Goal: Check status: Check status

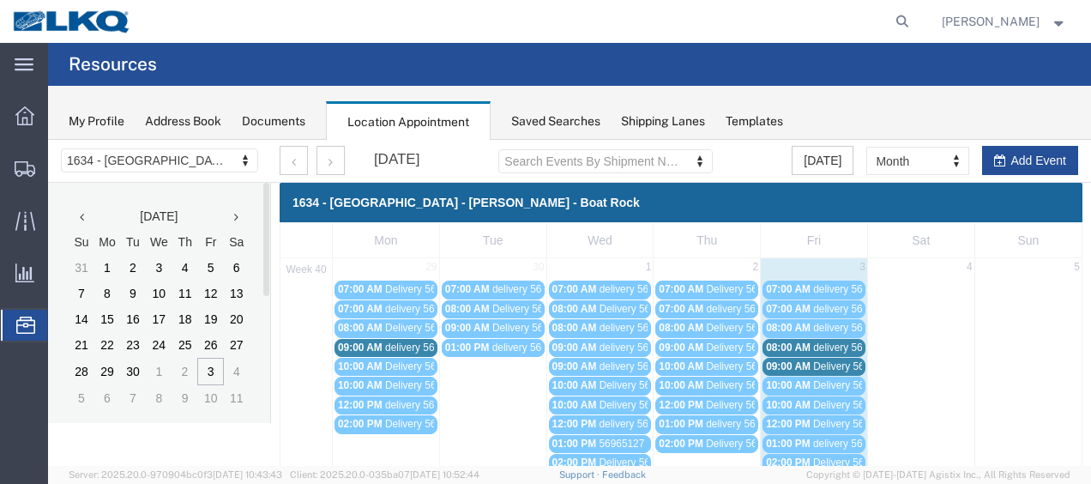
scroll to position [99, 0]
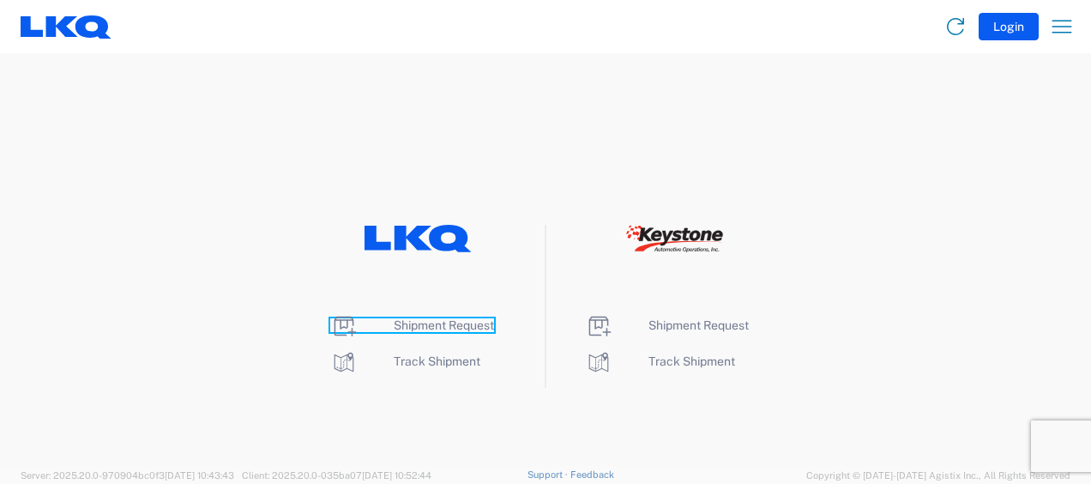
click at [436, 320] on span "Shipment Request" at bounding box center [444, 325] width 100 height 14
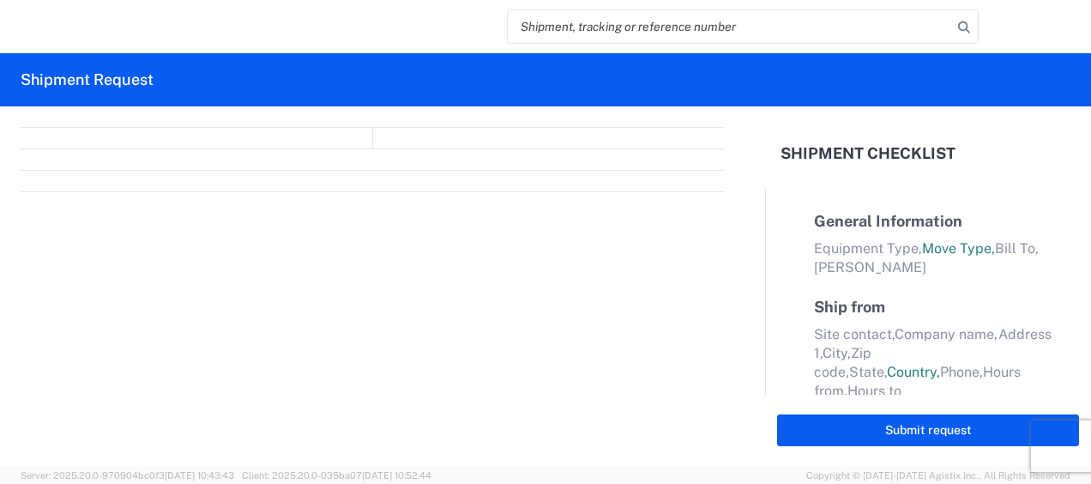
select select "FULL"
select select "LBS"
select select "IN"
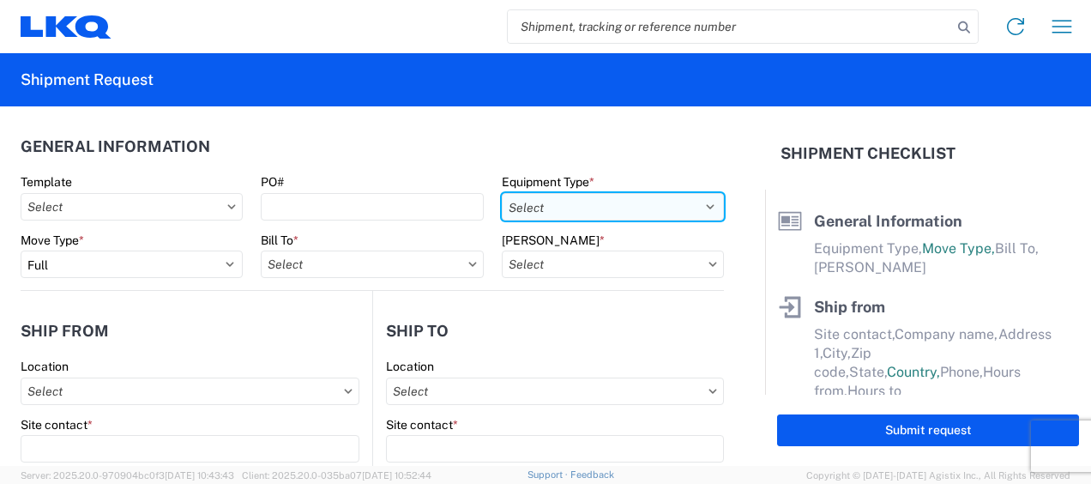
click at [665, 206] on select "Select 53’ Dry Van Flatbed Dropdeck (van) Lowboy (flatbed) Rail" at bounding box center [613, 206] width 222 height 27
select select "STDV"
click at [502, 193] on select "Select 53’ Dry Van Flatbed Dropdeck (van) Lowboy (flatbed) Rail" at bounding box center [613, 206] width 222 height 27
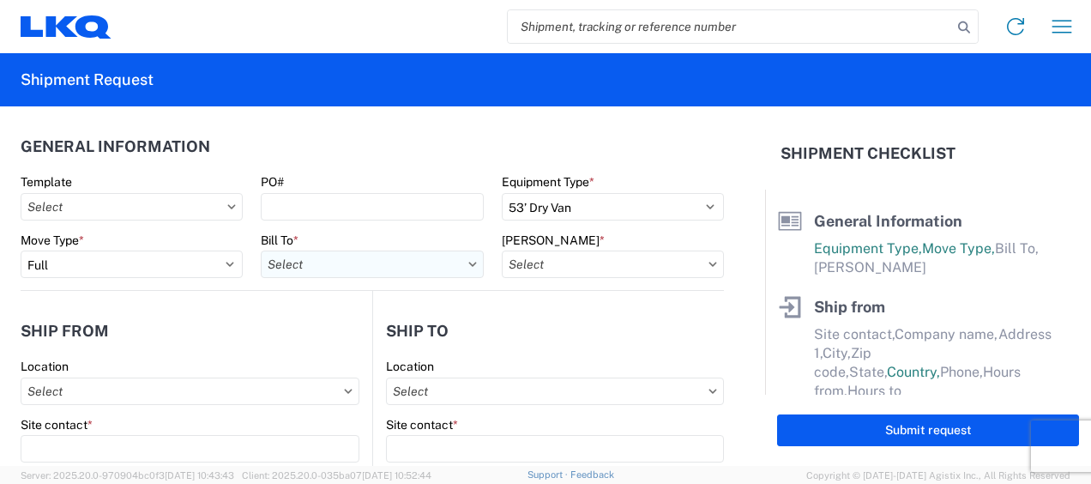
click at [398, 270] on input "text" at bounding box center [372, 263] width 222 height 27
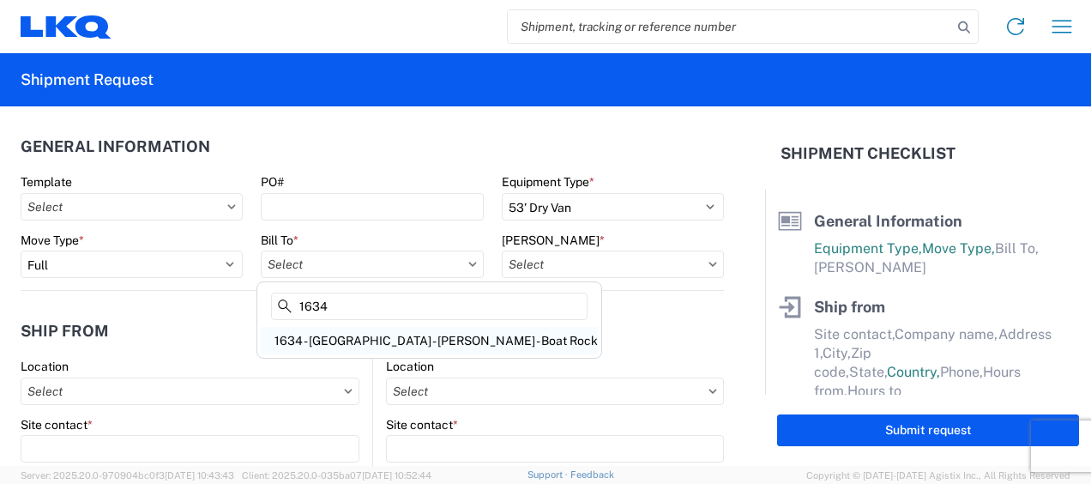
type input "1634"
click at [401, 334] on div "1634 - [GEOGRAPHIC_DATA] - [PERSON_NAME] - Boat Rock" at bounding box center [429, 340] width 337 height 27
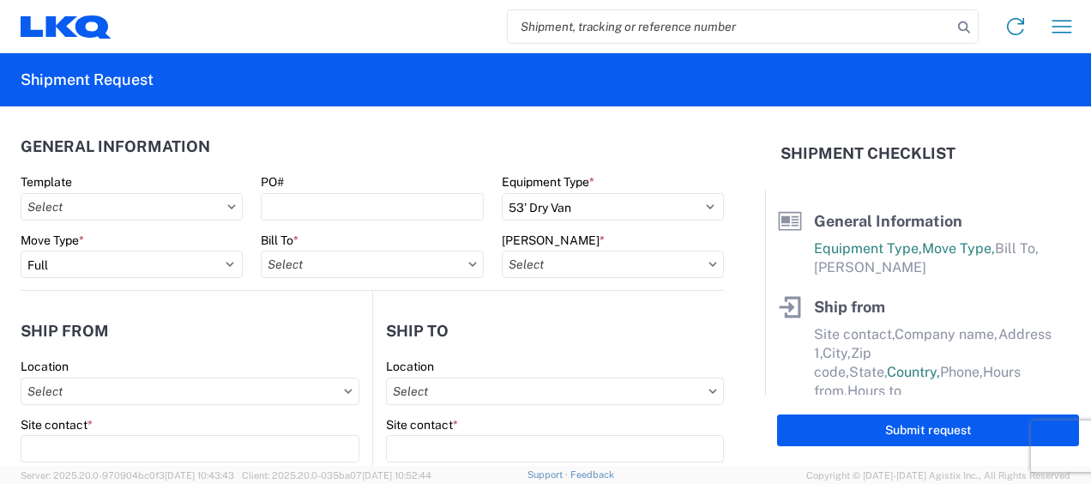
type input "1634 - [GEOGRAPHIC_DATA] - [PERSON_NAME] - Boat Rock"
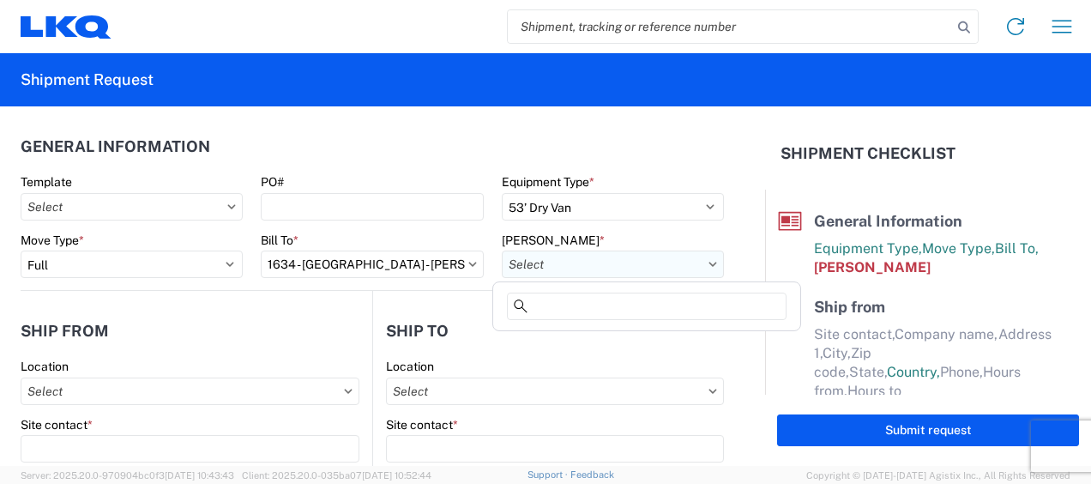
click at [645, 266] on input "text" at bounding box center [613, 263] width 222 height 27
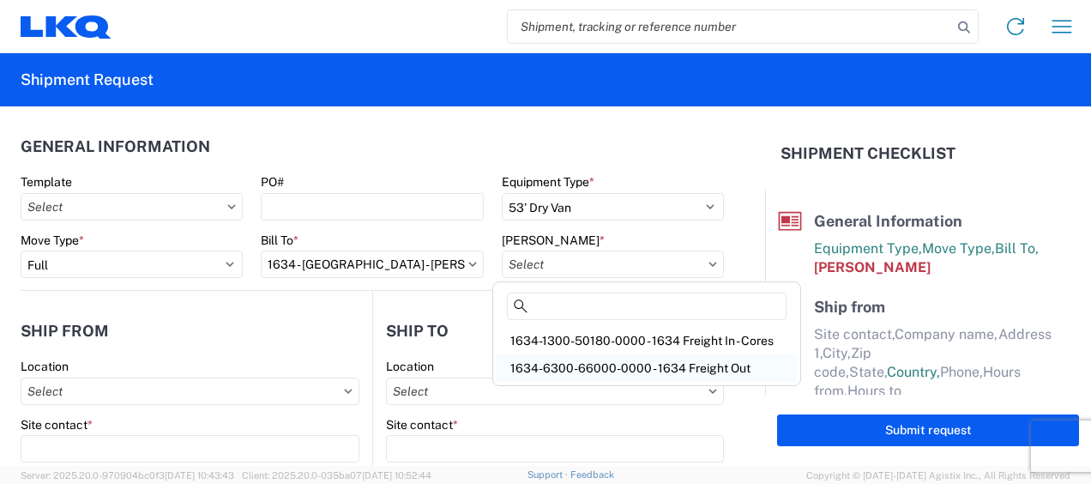
click at [643, 366] on div "1634-6300-66000-0000 - 1634 Freight Out" at bounding box center [646, 367] width 300 height 27
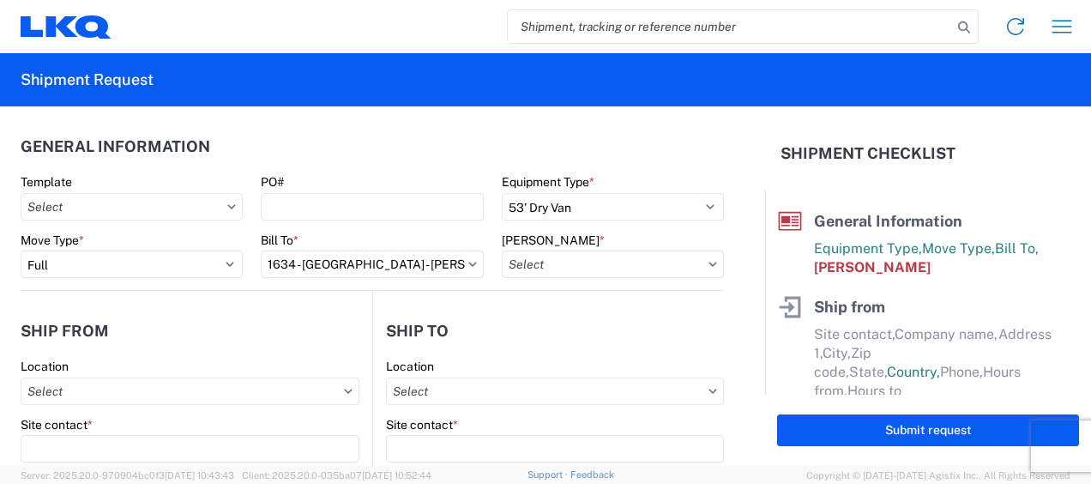
type input "1634-6300-66000-0000 - 1634 Freight Out"
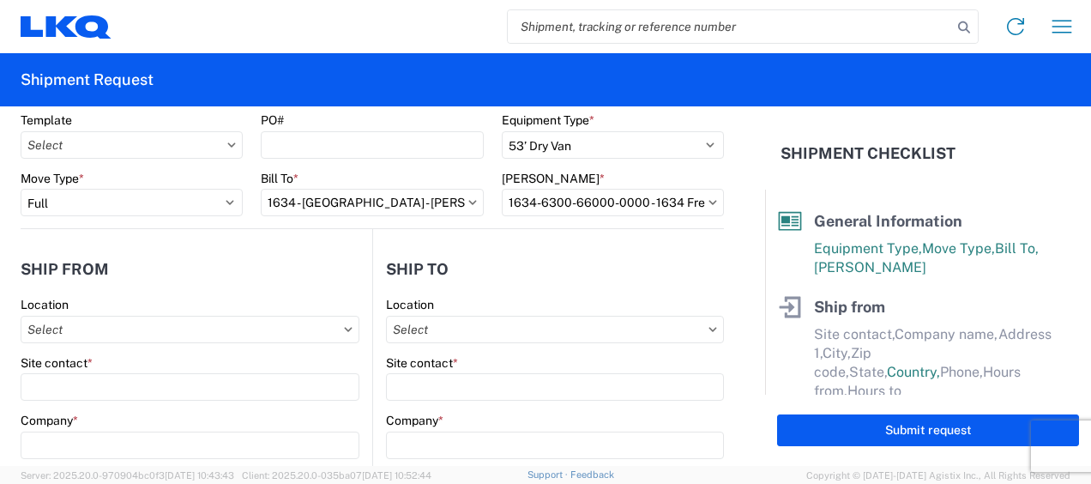
scroll to position [171, 0]
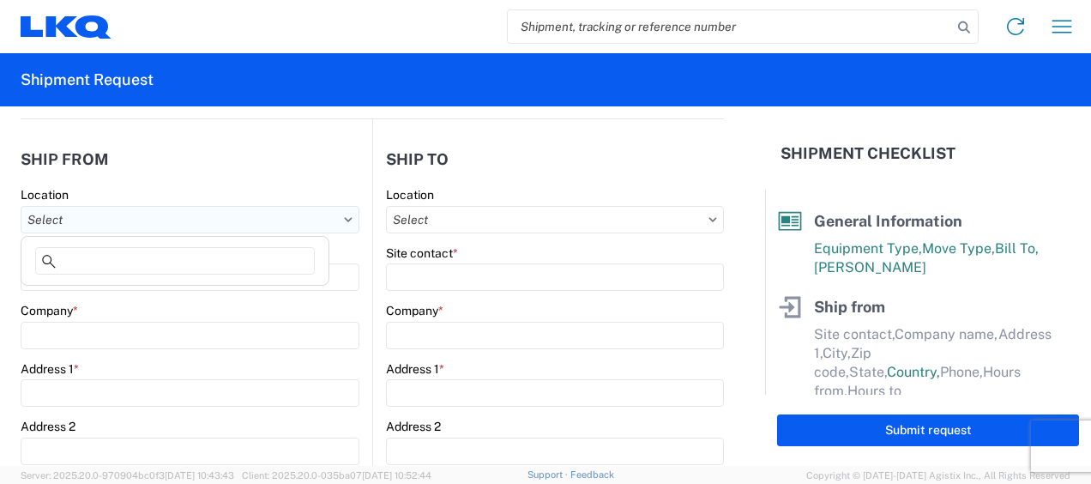
click at [148, 223] on input "text" at bounding box center [190, 219] width 339 height 27
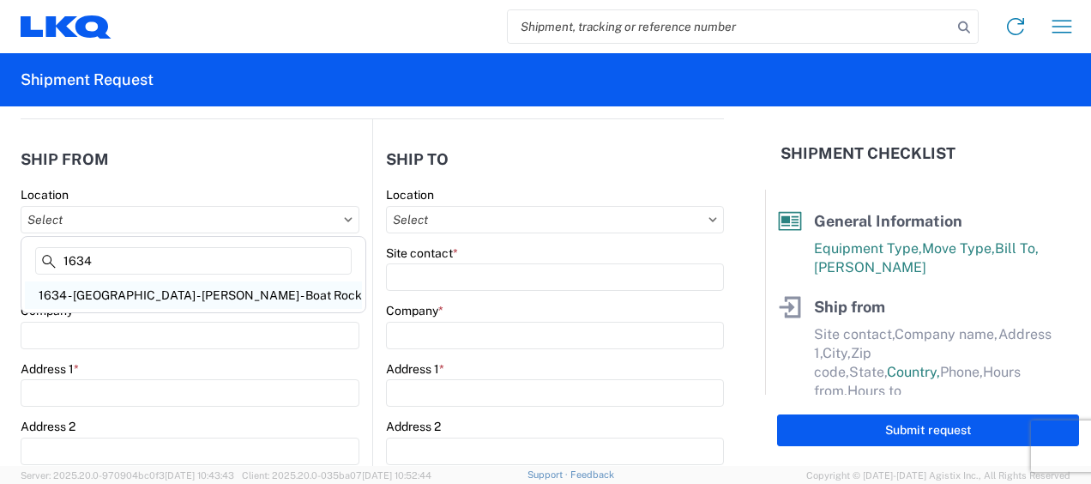
type input "1634"
click at [140, 297] on div "1634 - [GEOGRAPHIC_DATA] - [PERSON_NAME] - Boat Rock" at bounding box center [193, 294] width 337 height 27
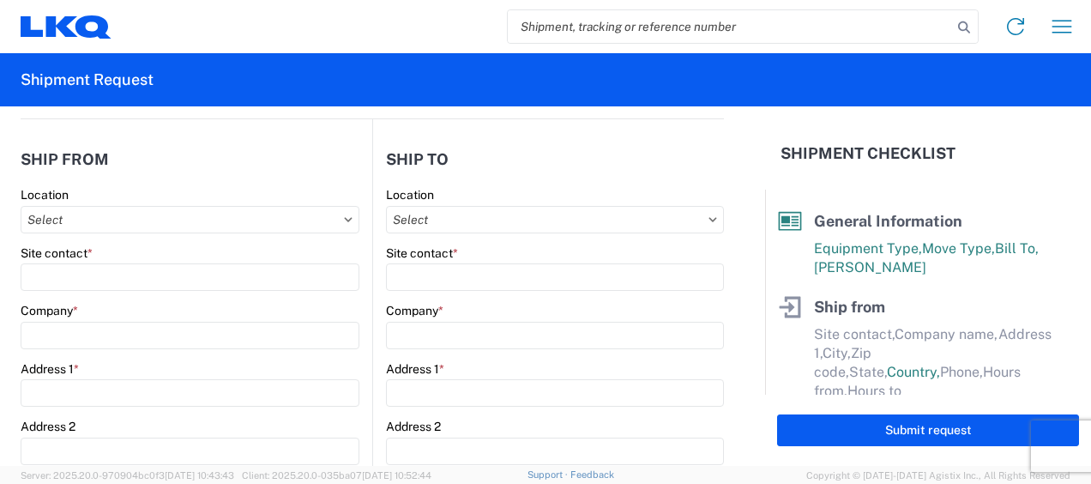
type input "1634 - [GEOGRAPHIC_DATA] - [PERSON_NAME] - Boat Rock"
type input "LKQ Corporation"
type input "[STREET_ADDRESS]"
type input "[GEOGRAPHIC_DATA]"
type input "30336"
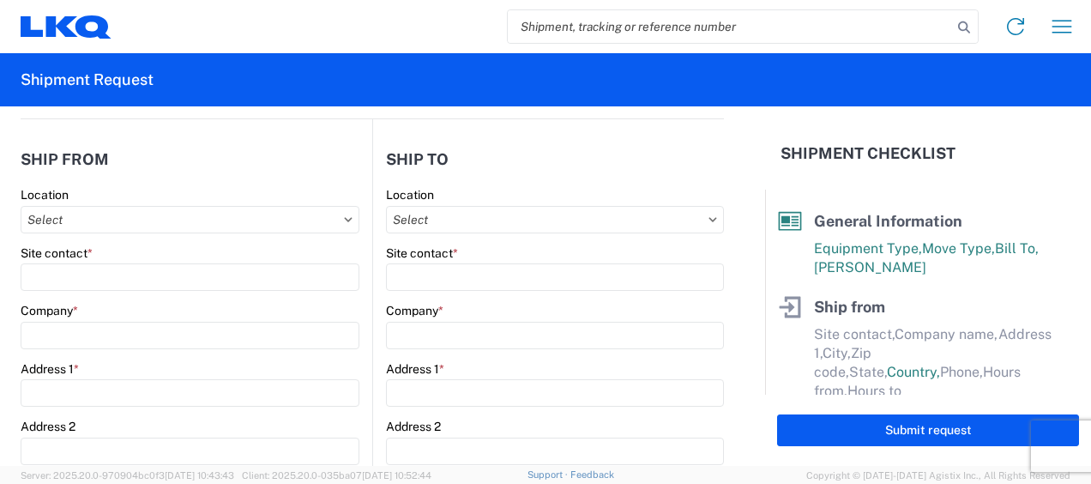
select select "GA"
select select "US"
type input "[PHONE_NUMBER]"
type input "00:00"
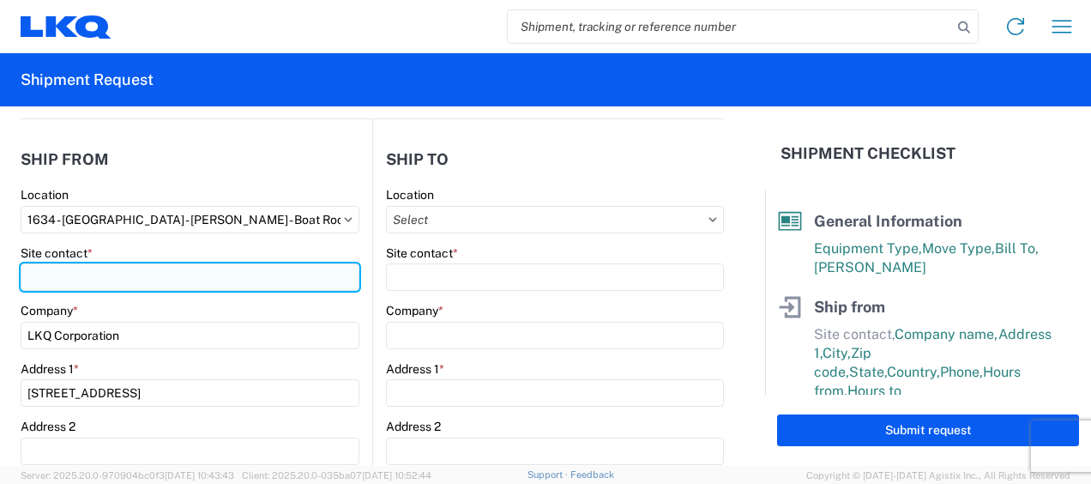
click at [138, 277] on input "Site contact *" at bounding box center [190, 276] width 339 height 27
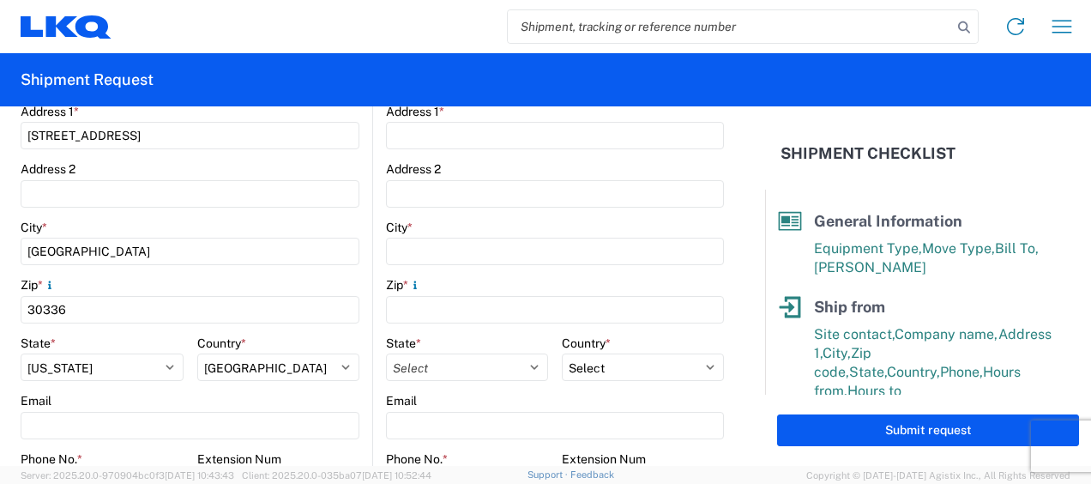
scroll to position [600, 0]
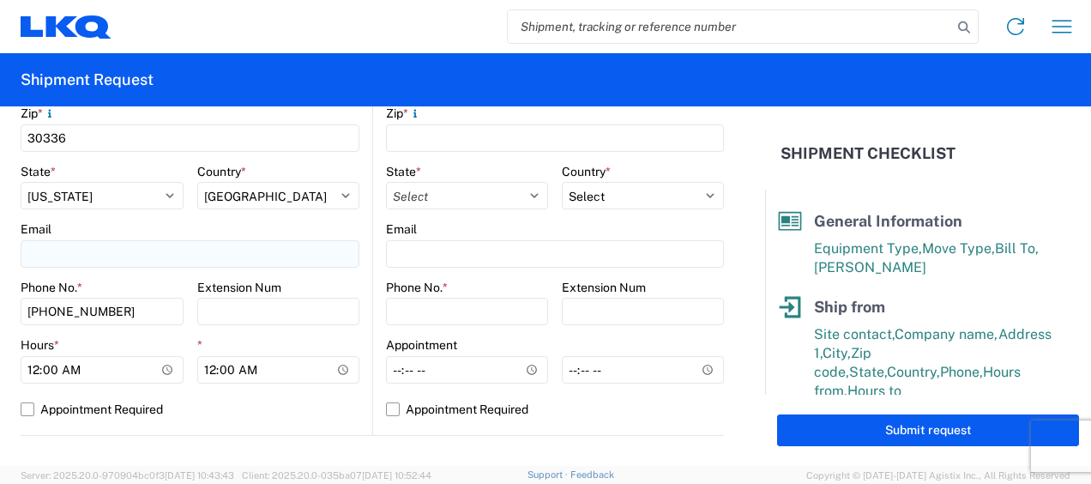
type input "[PERSON_NAME]"
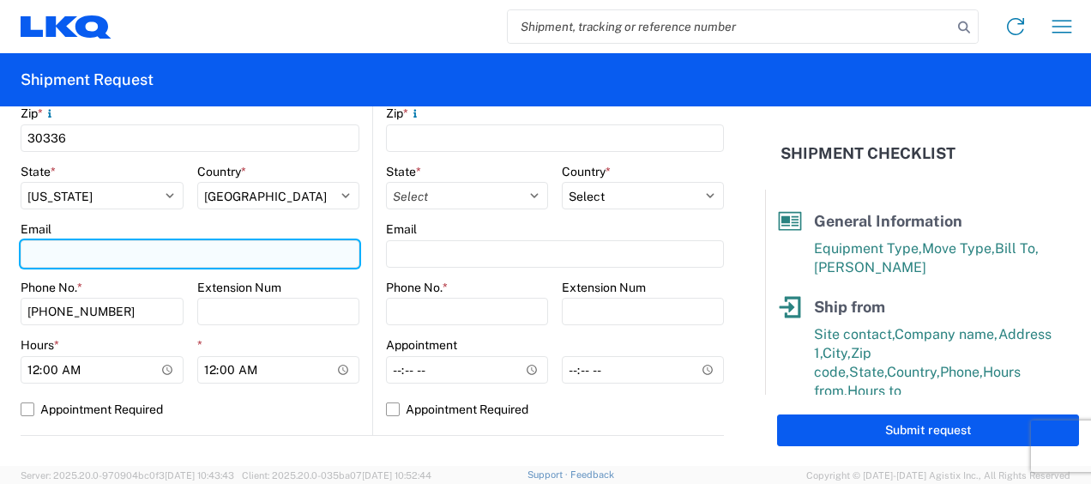
click at [86, 256] on input "Email" at bounding box center [190, 253] width 339 height 27
type input "[EMAIL_ADDRESS][DOMAIN_NAME]"
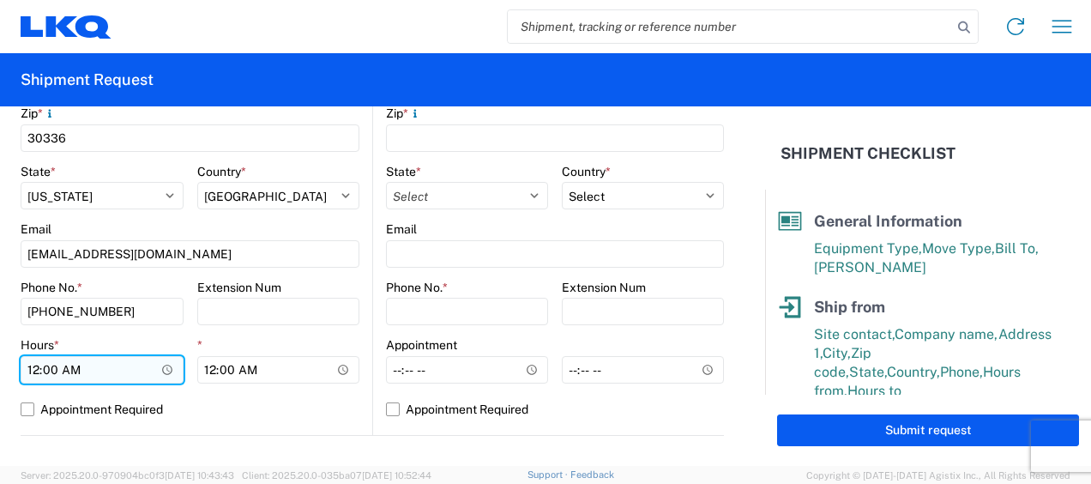
click at [32, 369] on input "00:00" at bounding box center [102, 369] width 163 height 27
type input "07:00"
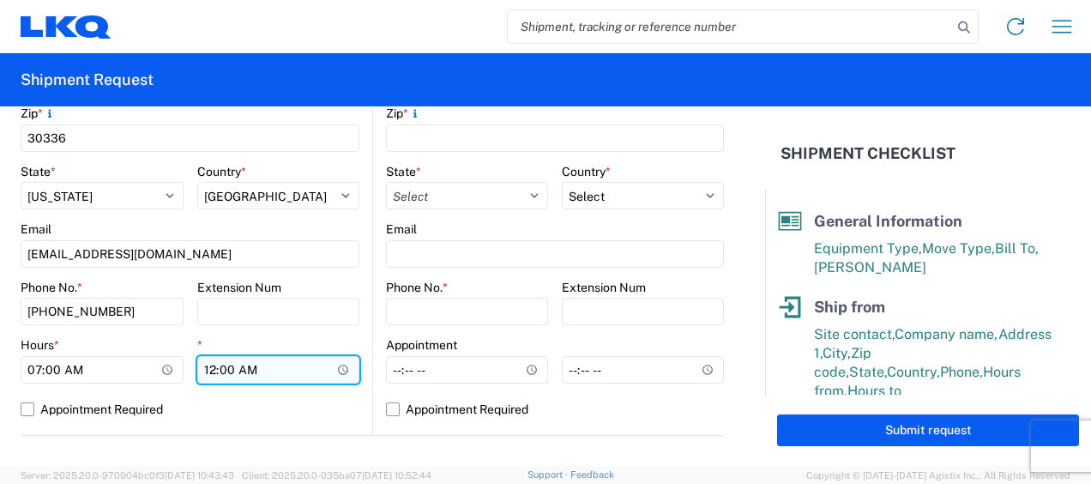
click at [207, 369] on input "00:00" at bounding box center [278, 369] width 163 height 27
click at [250, 366] on input "01:00" at bounding box center [278, 369] width 163 height 27
type input "13:00"
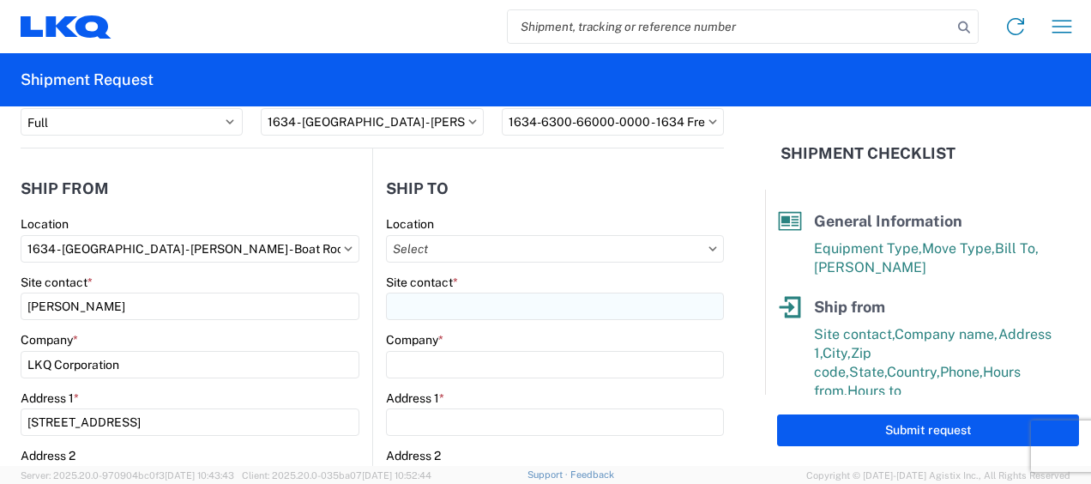
scroll to position [86, 0]
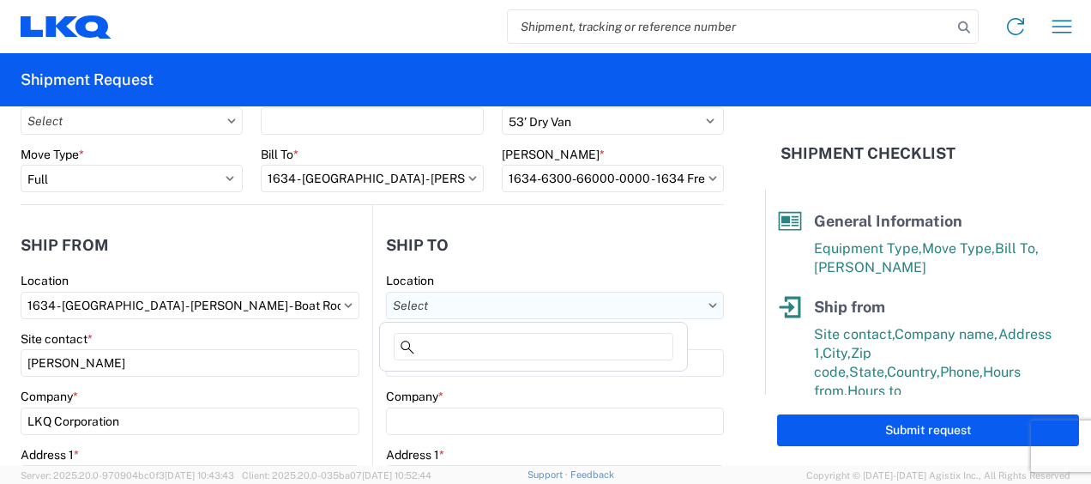
click at [670, 298] on input "text" at bounding box center [555, 305] width 338 height 27
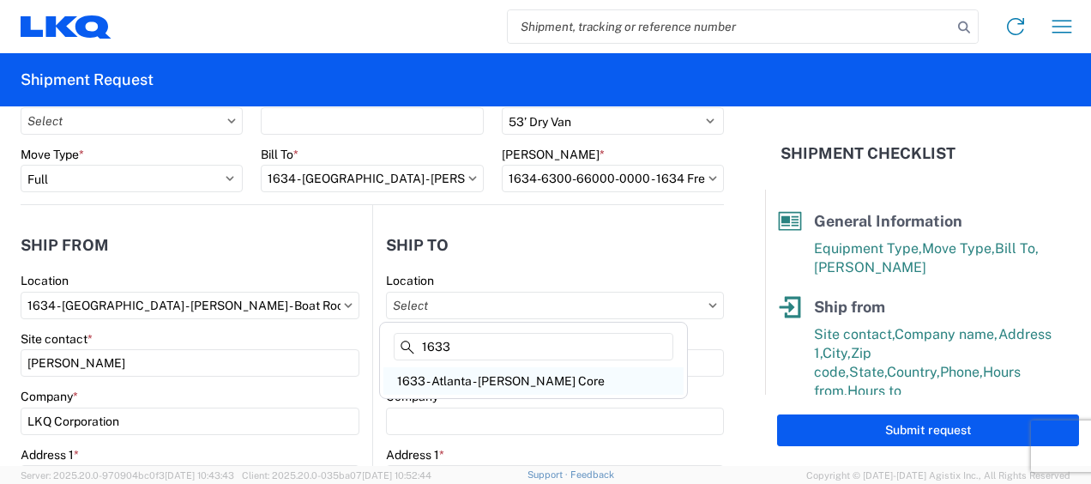
type input "1633"
click at [460, 380] on div "1633 - Atlanta - [PERSON_NAME] Core" at bounding box center [533, 380] width 300 height 27
type input "1633 - Atlanta - [PERSON_NAME] Core"
type input "LKQ Corporation"
type input "[STREET_ADDRESS][PERSON_NAME][PERSON_NAME]"
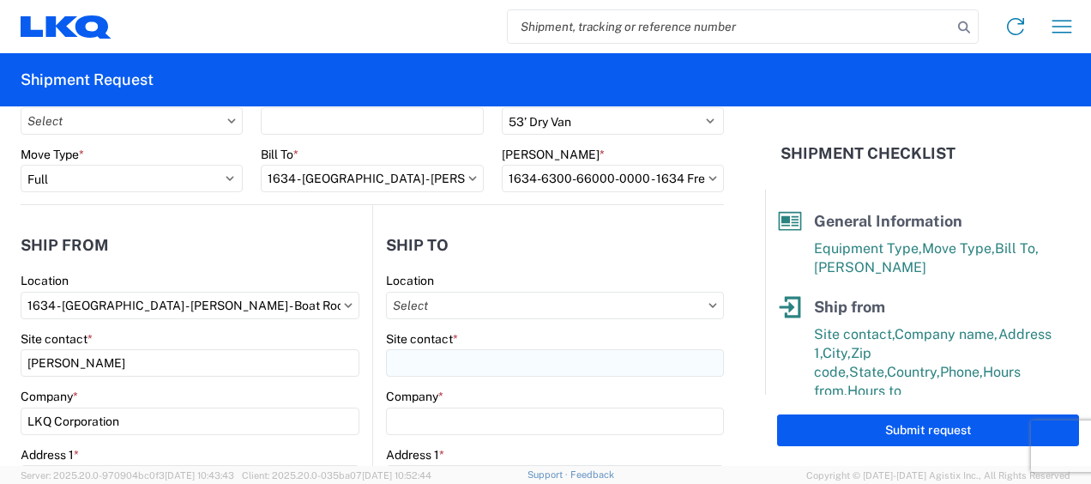
type input "[GEOGRAPHIC_DATA]"
type input "30336"
select select "US"
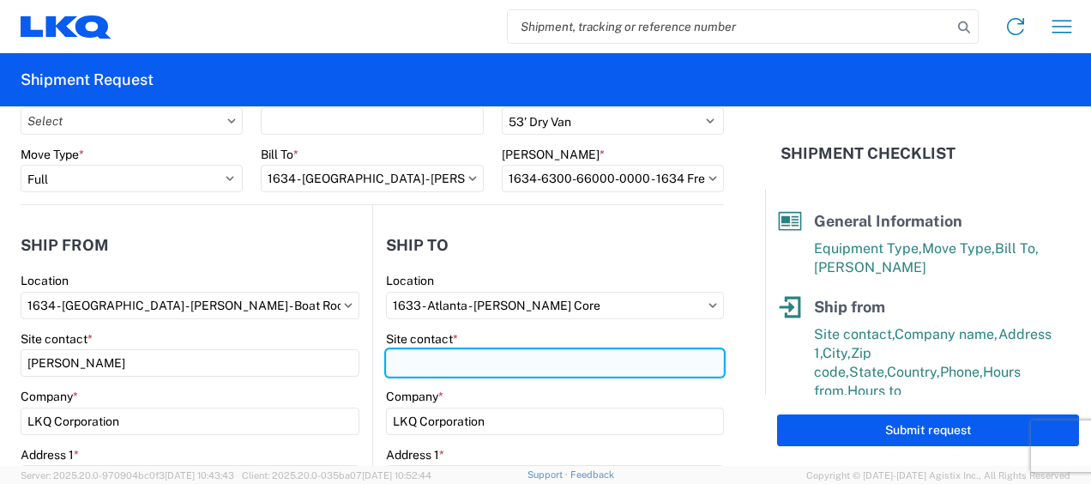
click at [436, 359] on input "Site contact *" at bounding box center [555, 362] width 338 height 27
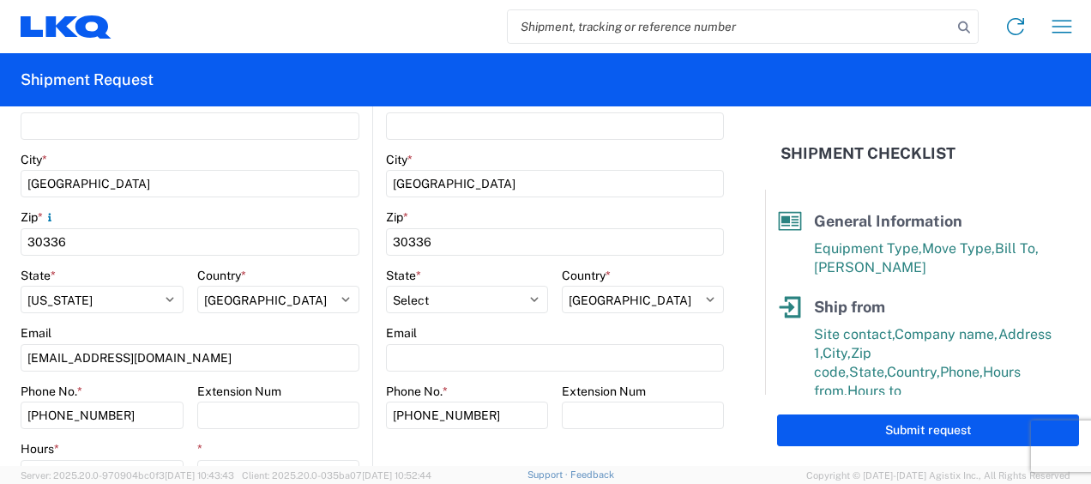
scroll to position [514, 0]
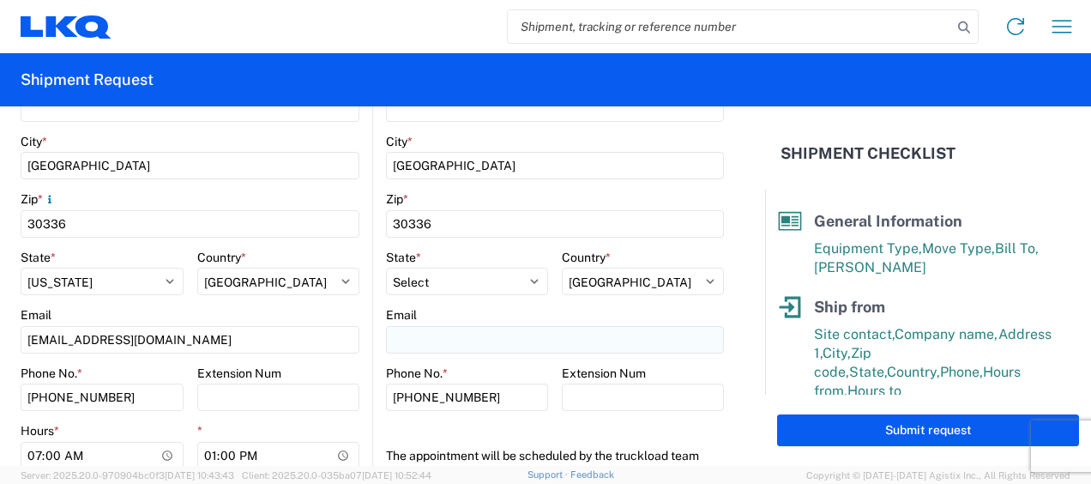
type input "[PERSON_NAME]"
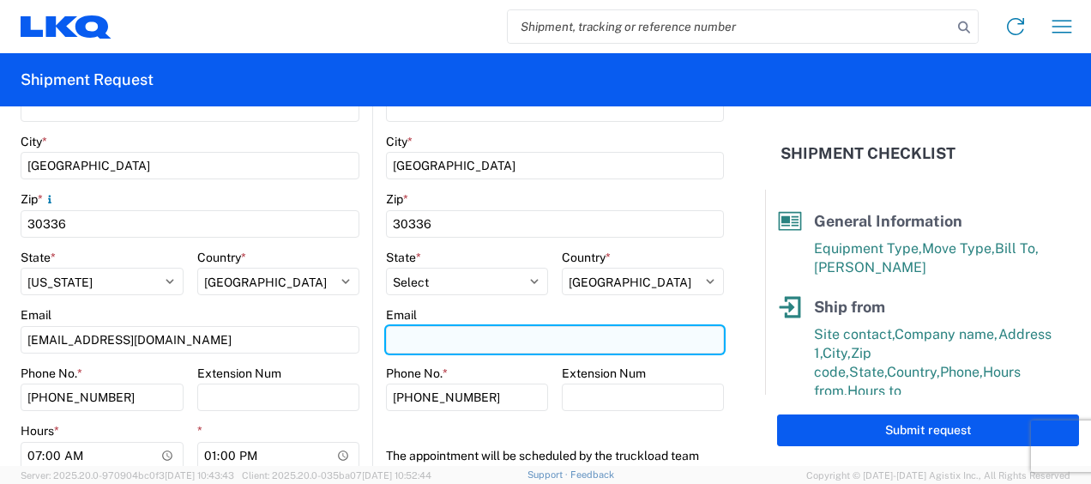
click at [446, 339] on input "Email" at bounding box center [555, 339] width 338 height 27
type input "[EMAIL_ADDRESS][DOMAIN_NAME]"
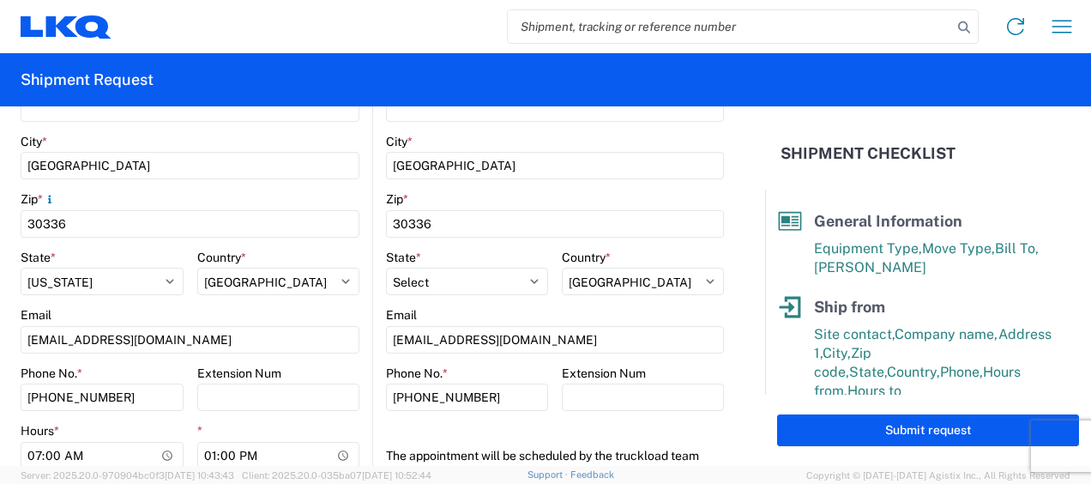
type input "[PERSON_NAME]"
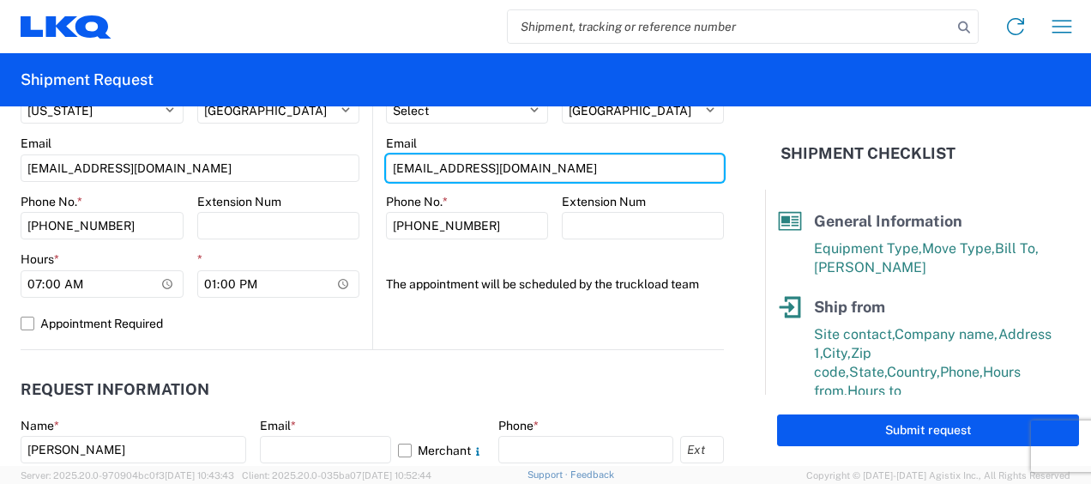
scroll to position [772, 0]
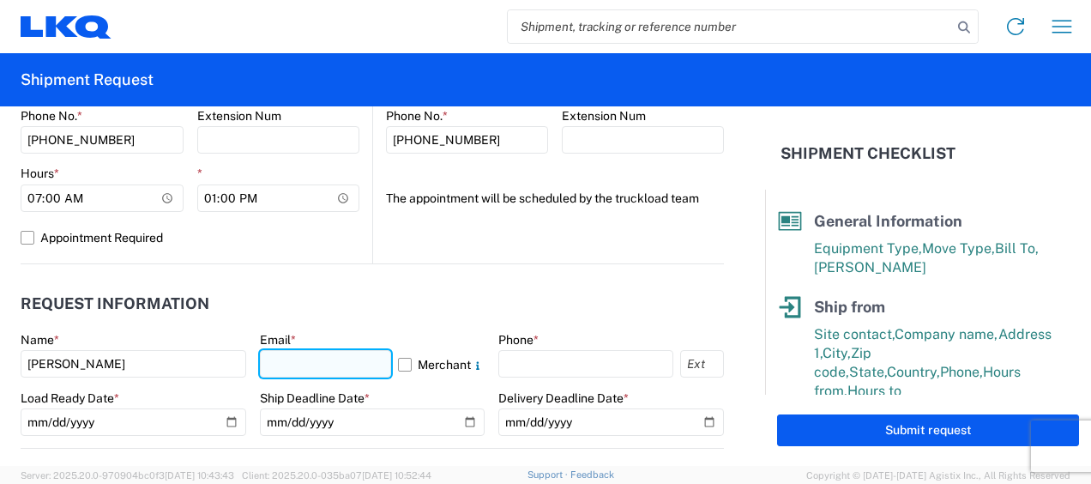
click at [338, 362] on input "text" at bounding box center [326, 363] width 132 height 27
type input "[EMAIL_ADDRESS][DOMAIN_NAME]"
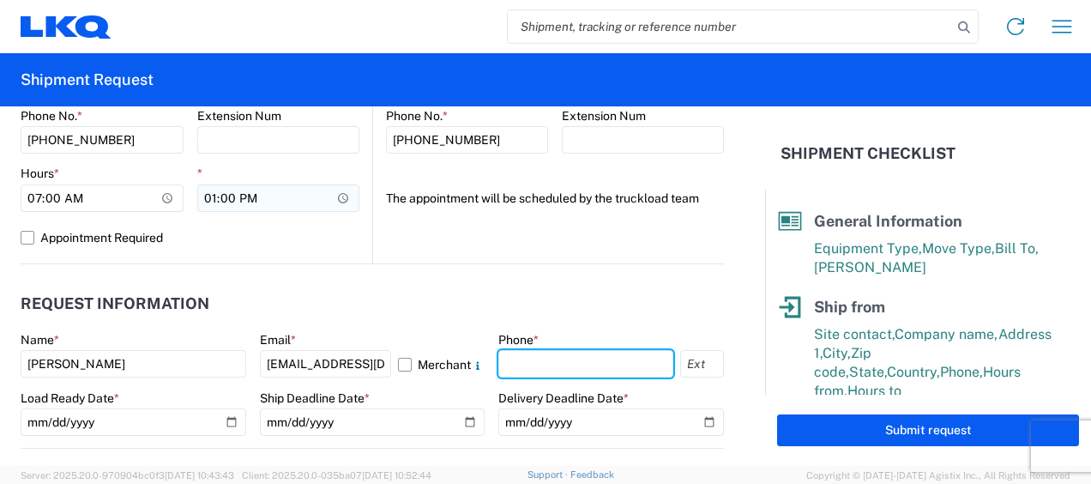
type input "6783998501"
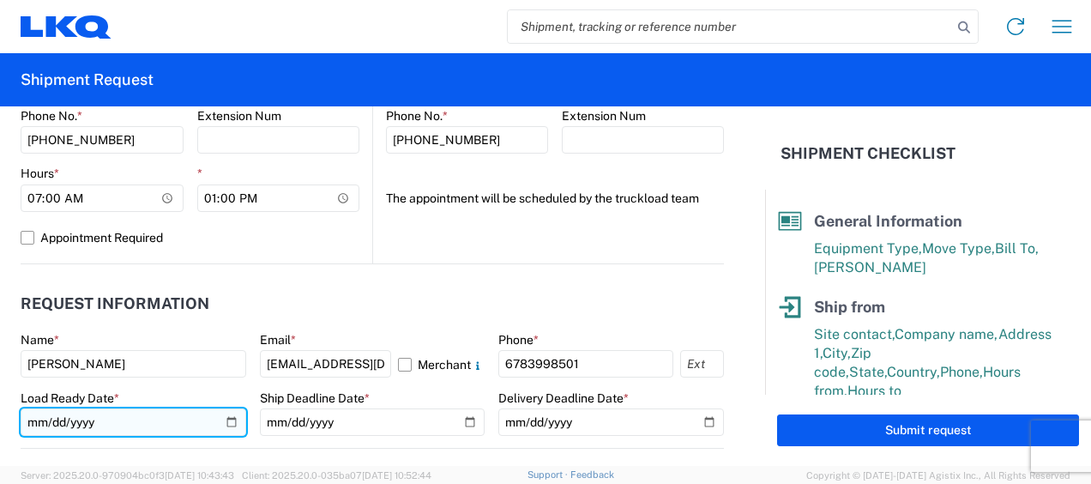
click at [39, 419] on input "date" at bounding box center [133, 421] width 225 height 27
type input "[DATE]"
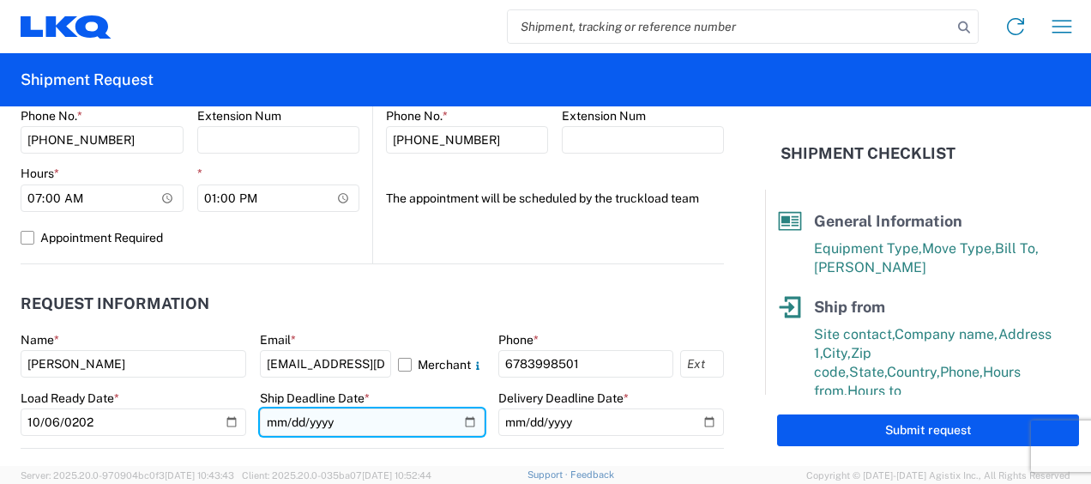
click at [270, 418] on input "date" at bounding box center [372, 421] width 225 height 27
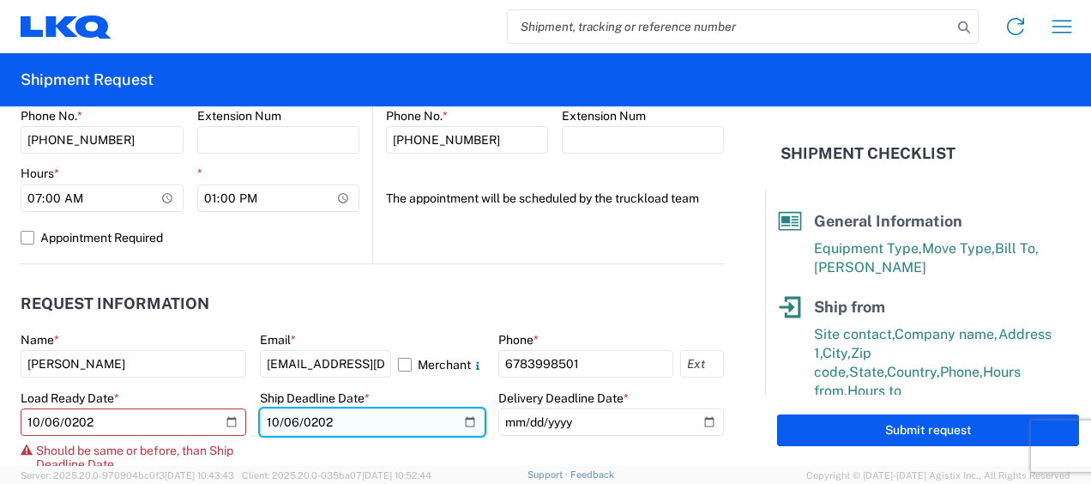
type input "[DATE]"
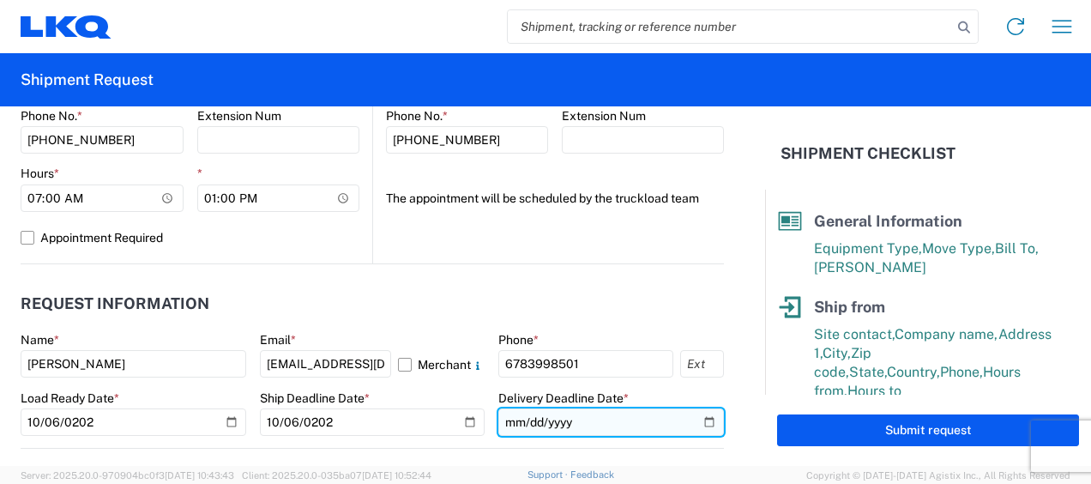
click at [506, 423] on input "date" at bounding box center [610, 421] width 225 height 27
type input "[DATE]"
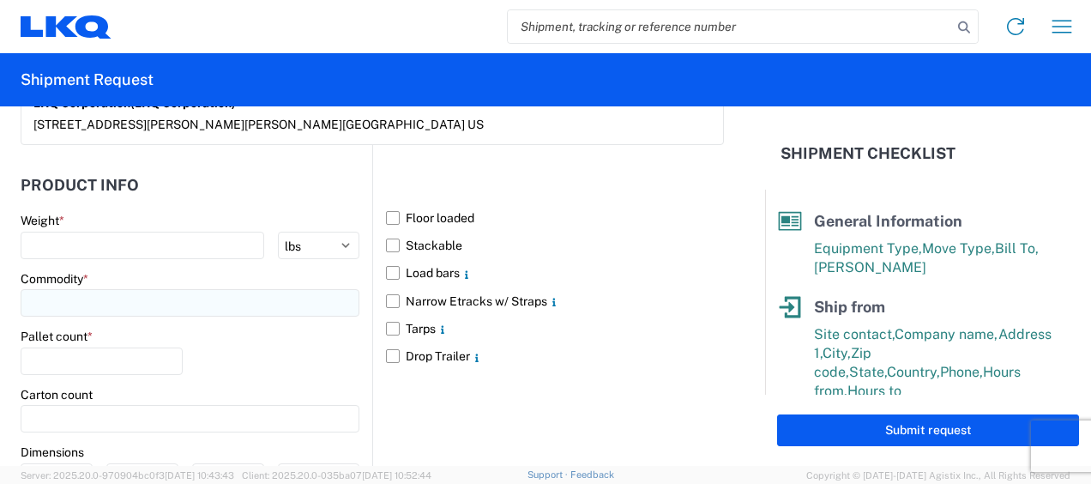
scroll to position [1543, 0]
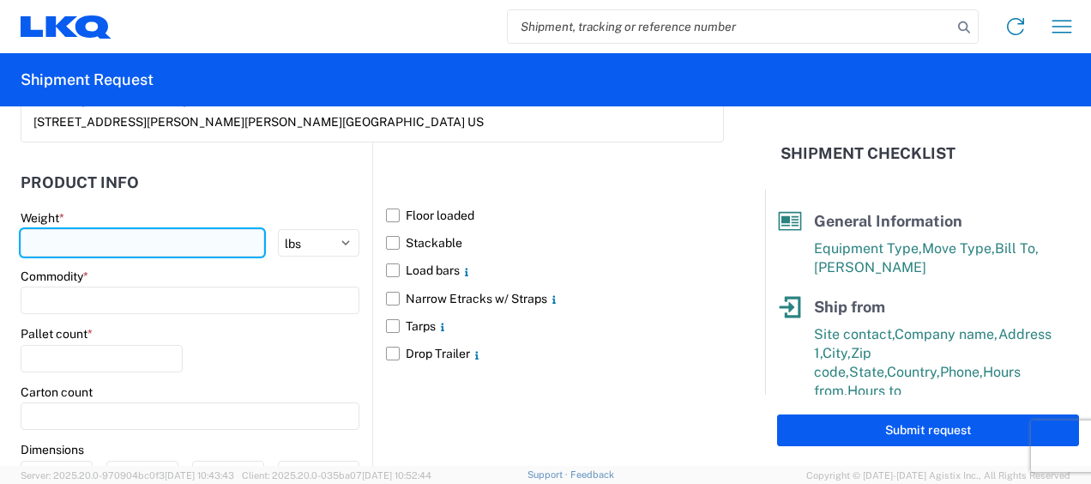
click at [165, 243] on input "number" at bounding box center [142, 242] width 243 height 27
type input "44000"
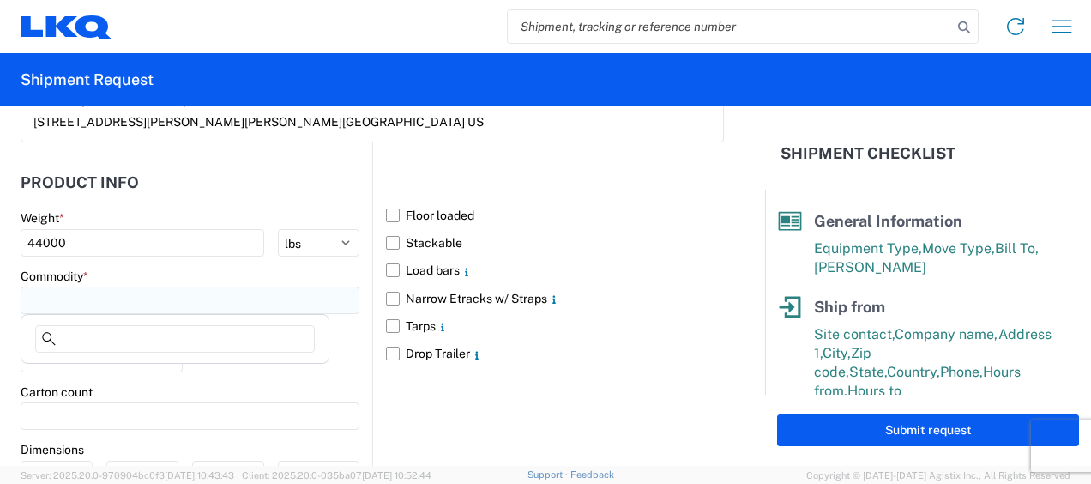
click at [232, 292] on input at bounding box center [190, 299] width 339 height 27
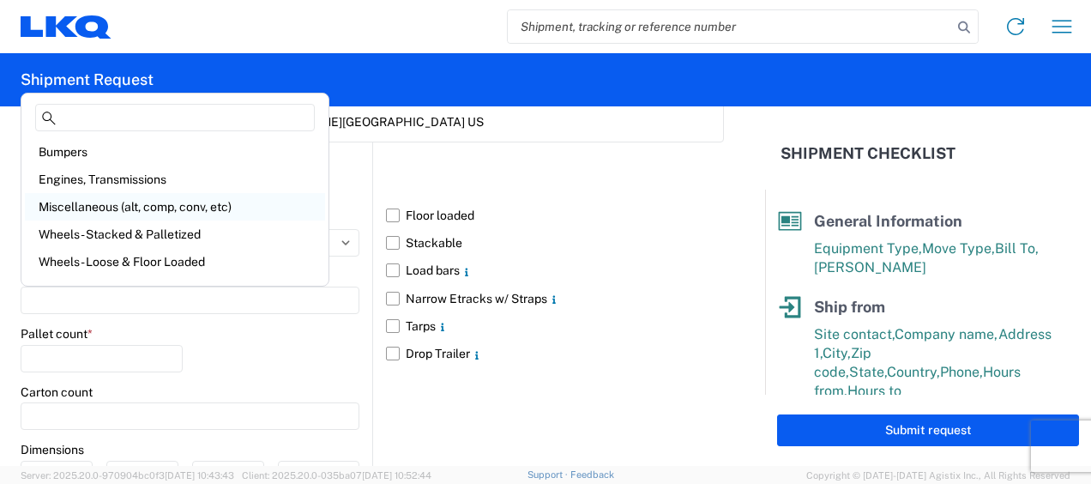
click at [142, 203] on div "Miscellaneous (alt, comp, conv, etc)" at bounding box center [175, 206] width 300 height 27
type input "Miscellaneous (alt, comp, conv, etc)"
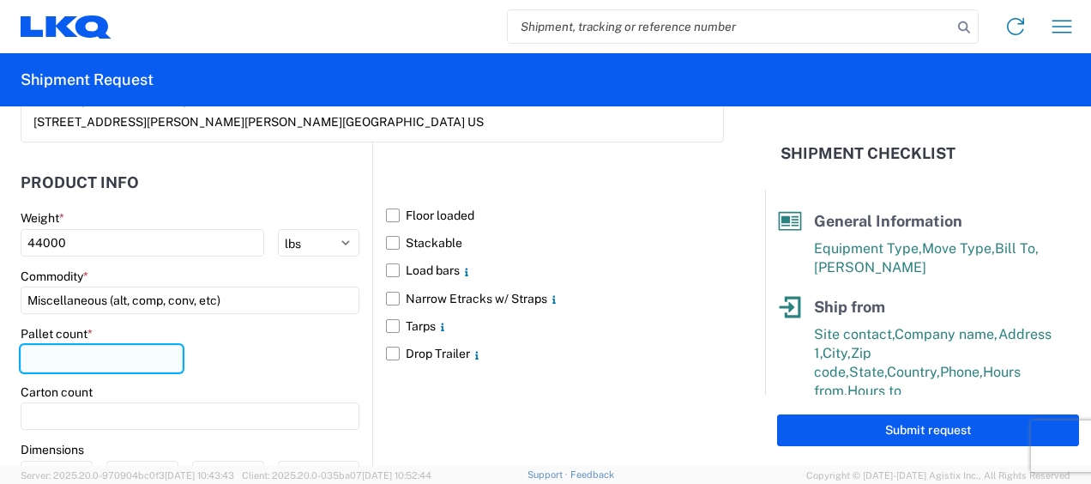
click at [99, 352] on input "number" at bounding box center [102, 358] width 162 height 27
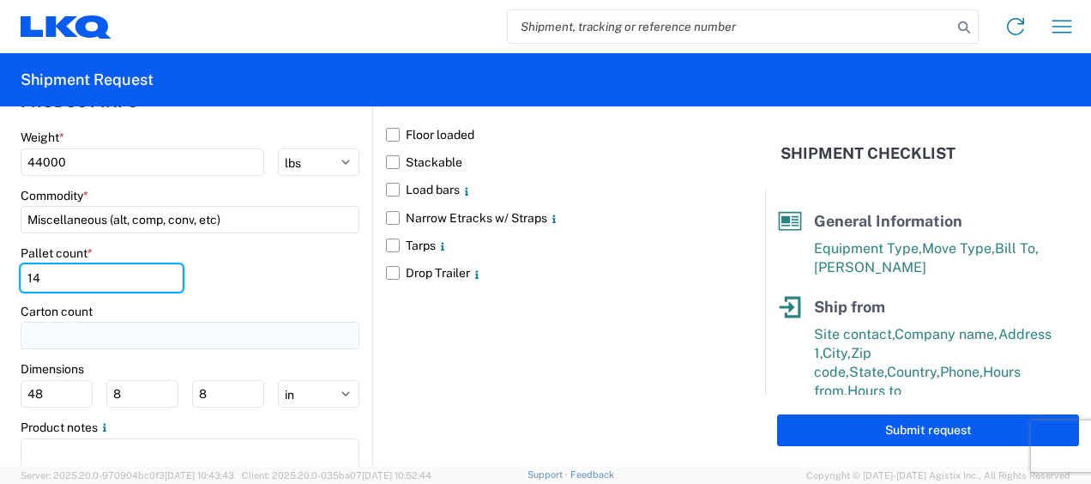
scroll to position [1692, 0]
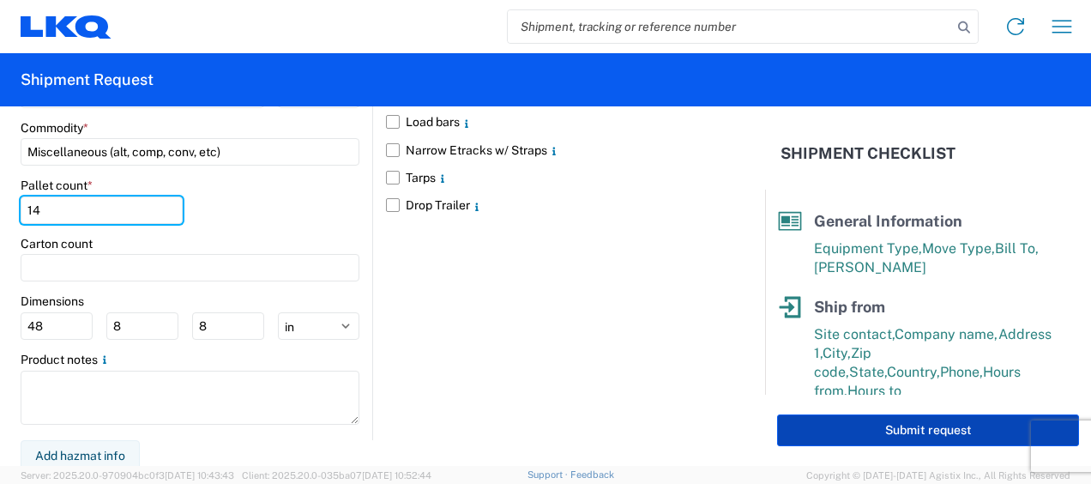
type input "14"
click at [938, 426] on button "Submit request" at bounding box center [928, 430] width 302 height 32
select select "US"
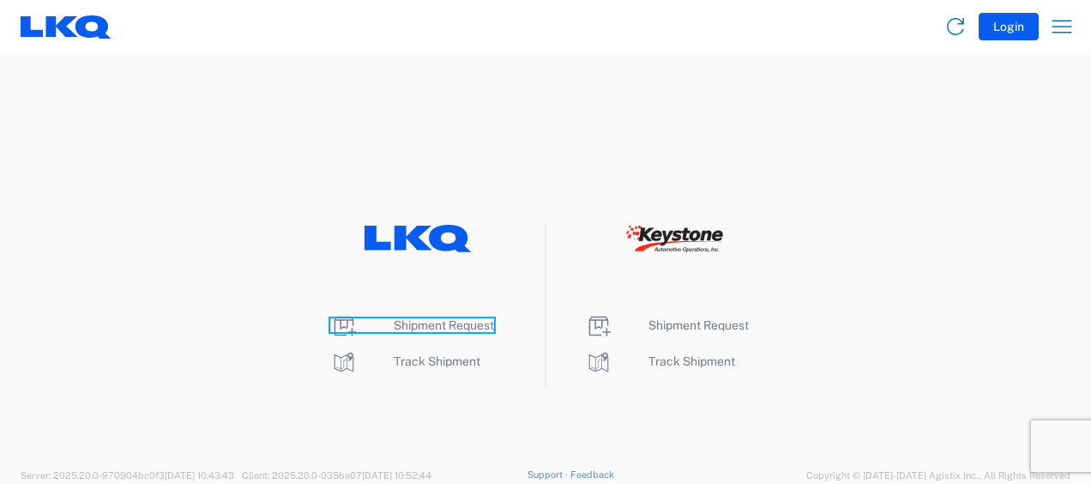
click at [437, 323] on span "Shipment Request" at bounding box center [444, 325] width 100 height 14
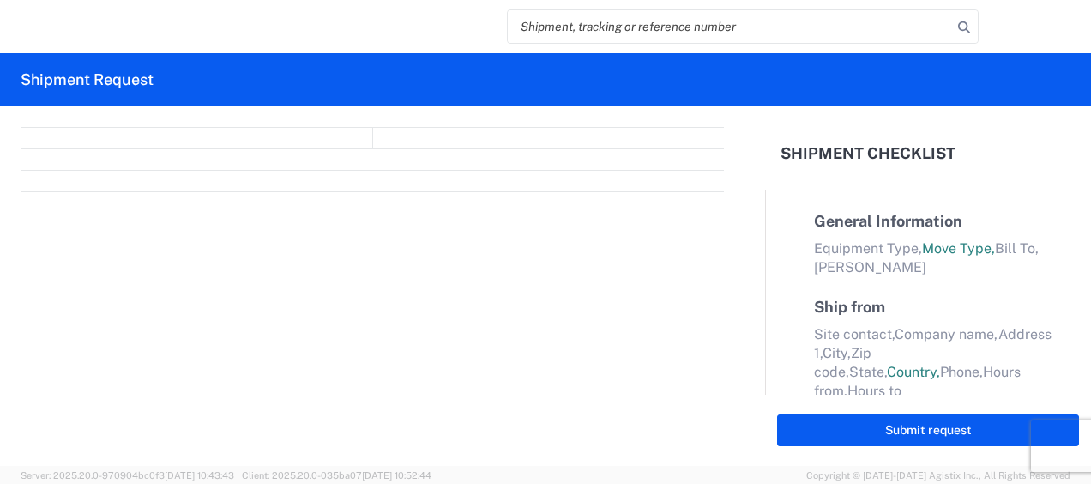
select select "FULL"
select select "LBS"
select select "IN"
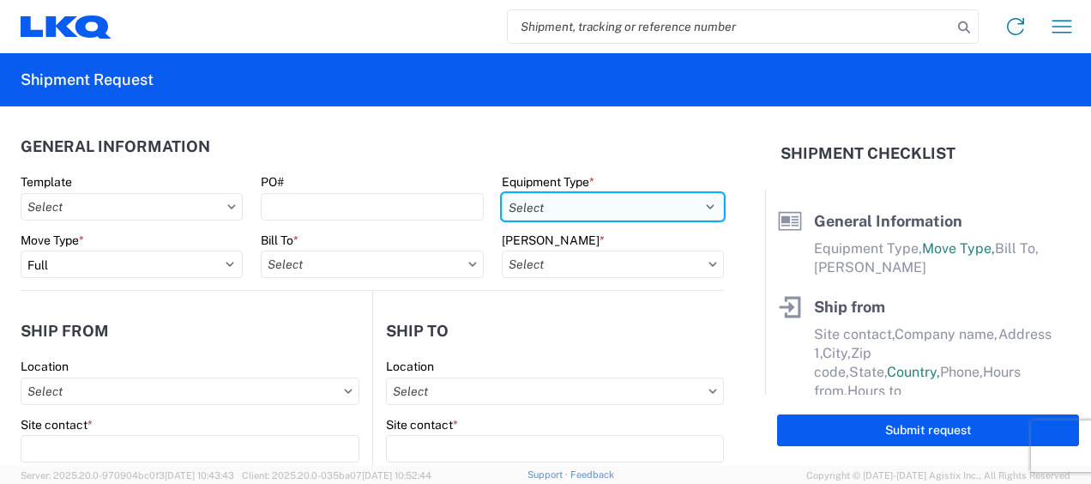
click at [672, 206] on select "Select 53’ Dry Van Flatbed Dropdeck (van) Lowboy (flatbed) Rail" at bounding box center [613, 206] width 222 height 27
select select "STDV"
click at [502, 193] on select "Select 53’ Dry Van Flatbed Dropdeck (van) Lowboy (flatbed) Rail" at bounding box center [613, 206] width 222 height 27
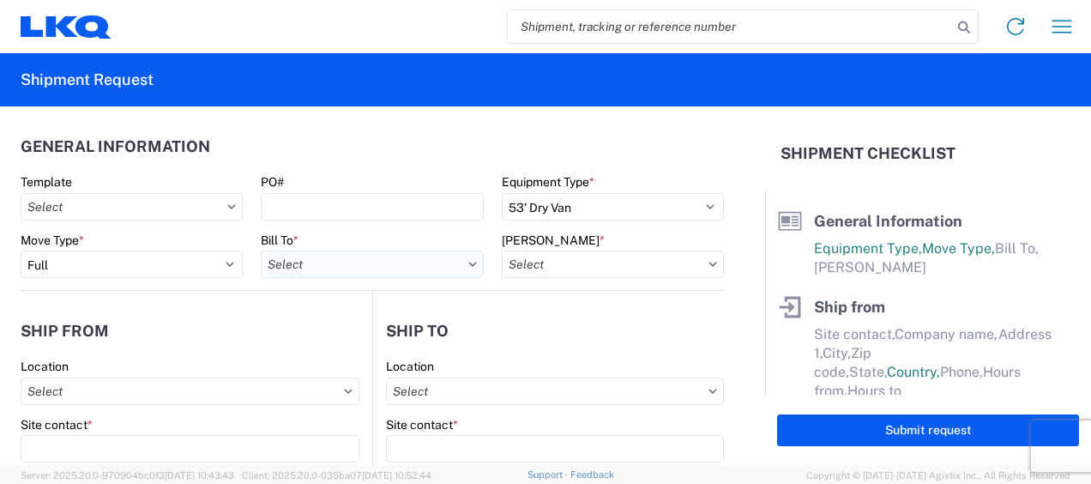
click at [394, 258] on input "text" at bounding box center [372, 263] width 222 height 27
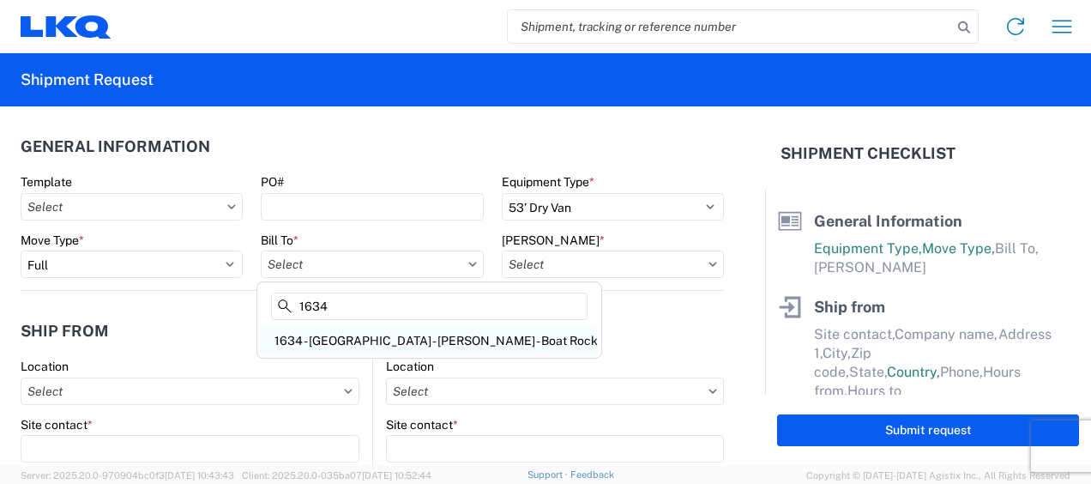
type input "1634"
click at [374, 332] on div "1634 - [GEOGRAPHIC_DATA] - [PERSON_NAME] - Boat Rock" at bounding box center [429, 340] width 337 height 27
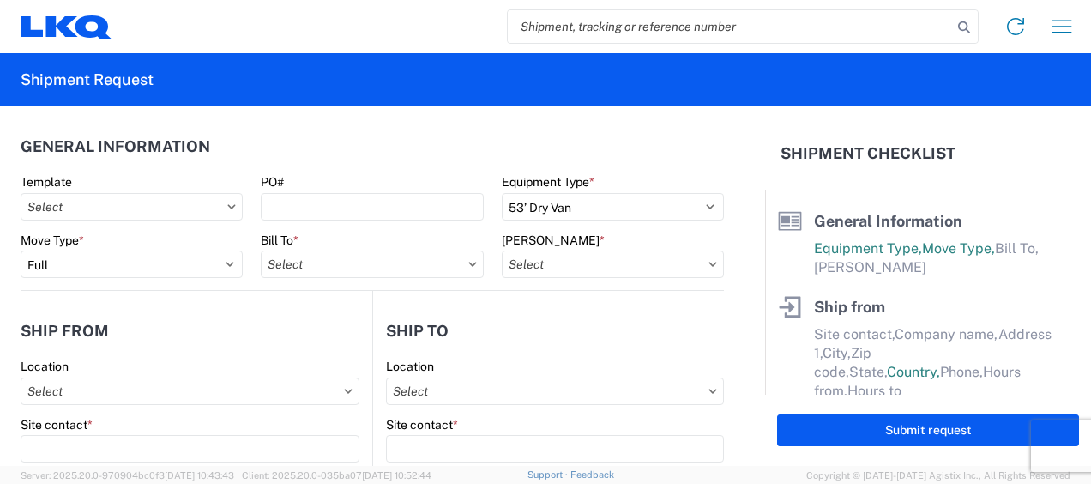
type input "1634 - [GEOGRAPHIC_DATA] - [PERSON_NAME] - Boat Rock"
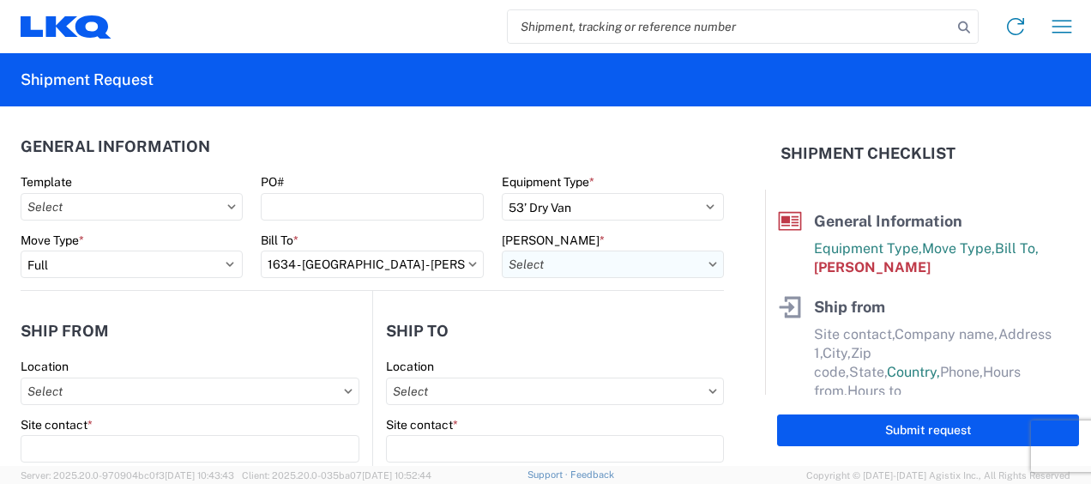
click at [677, 266] on input "text" at bounding box center [613, 263] width 222 height 27
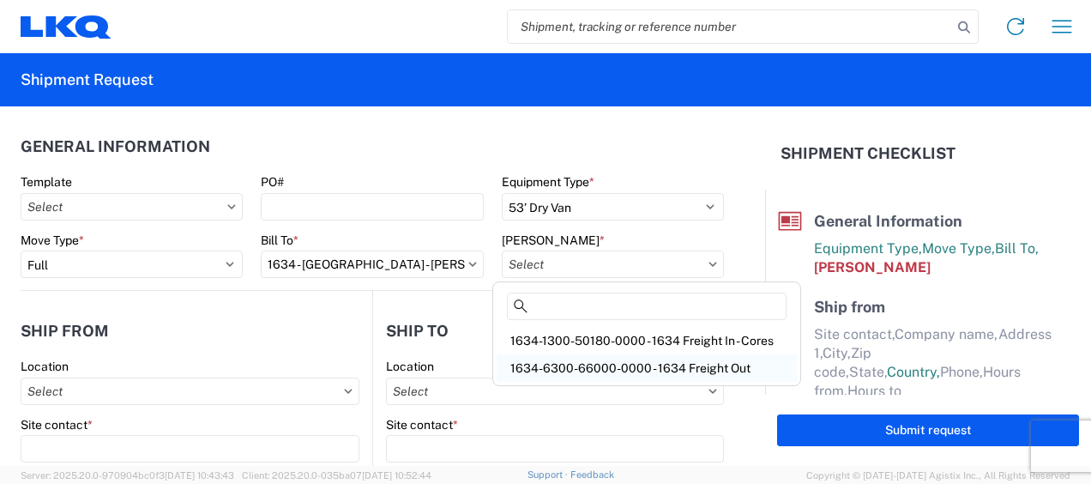
click at [628, 367] on div "1634-6300-66000-0000 - 1634 Freight Out" at bounding box center [646, 367] width 300 height 27
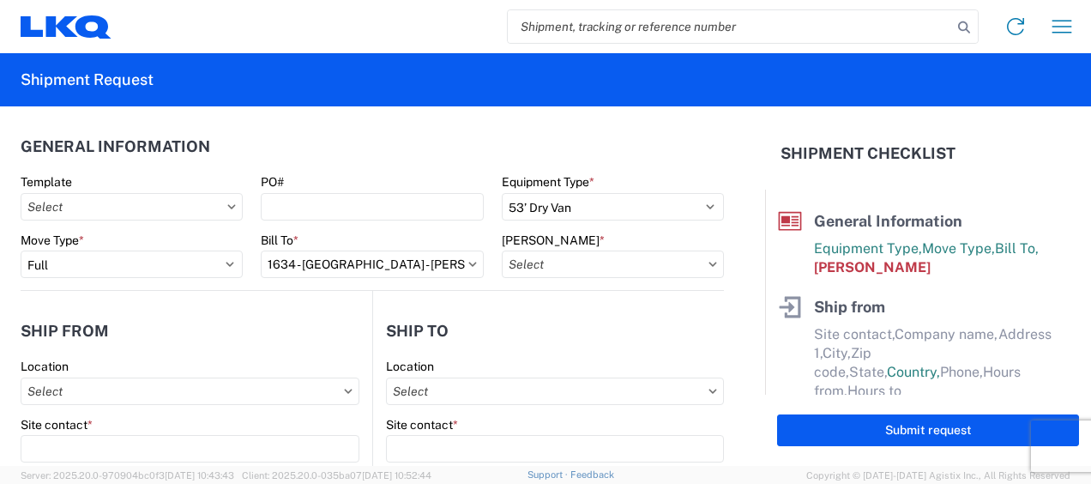
type input "1634-6300-66000-0000 - 1634 Freight Out"
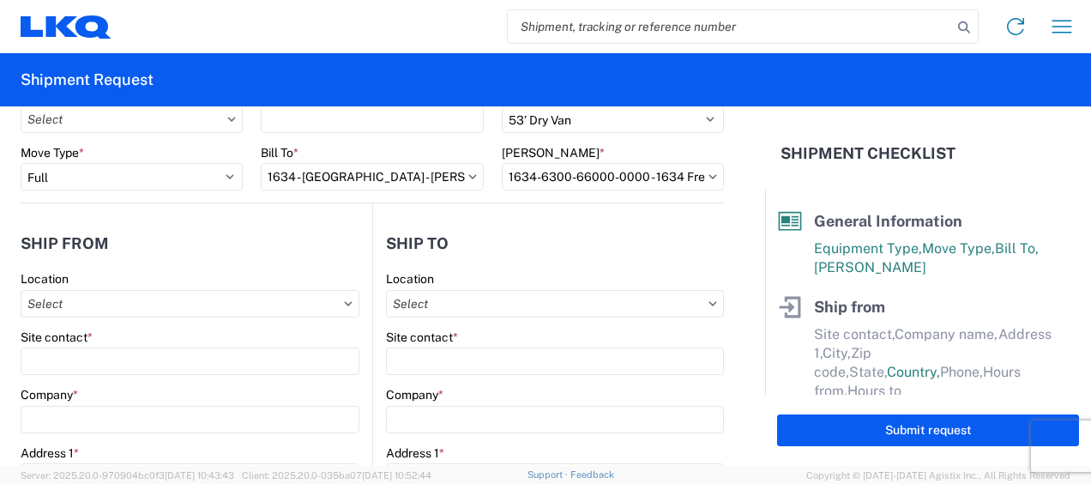
scroll to position [171, 0]
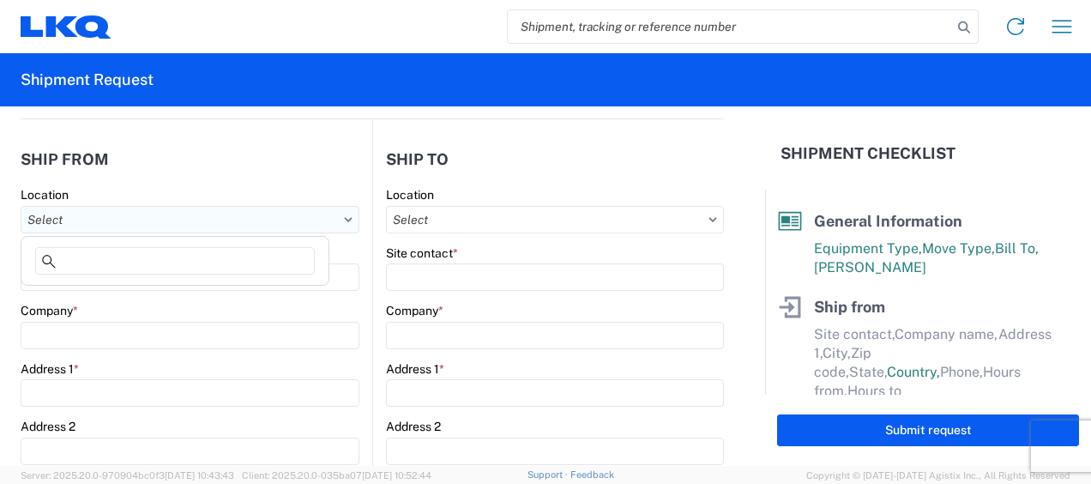
click at [89, 219] on input "text" at bounding box center [190, 219] width 339 height 27
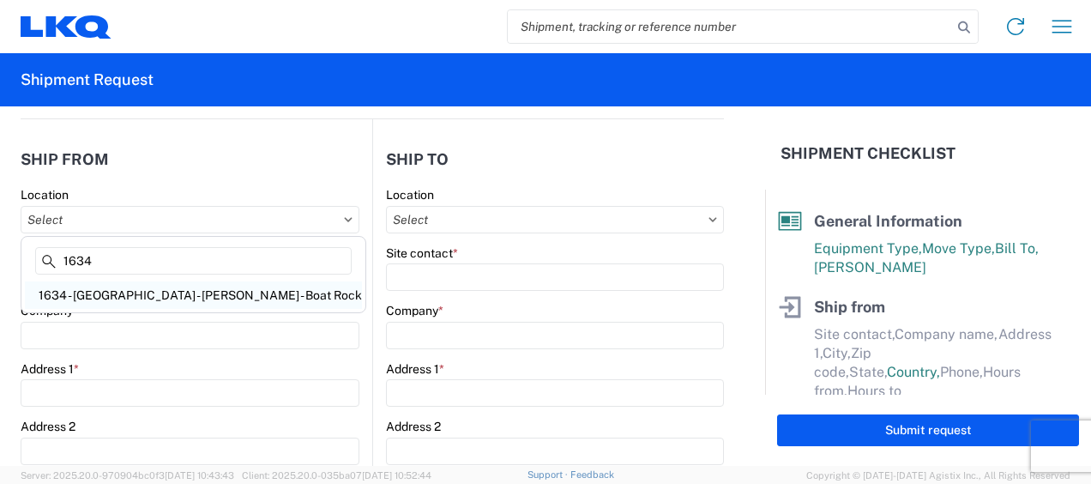
type input "1634"
click at [149, 291] on div "1634 - [GEOGRAPHIC_DATA] - [PERSON_NAME] - Boat Rock" at bounding box center [193, 294] width 337 height 27
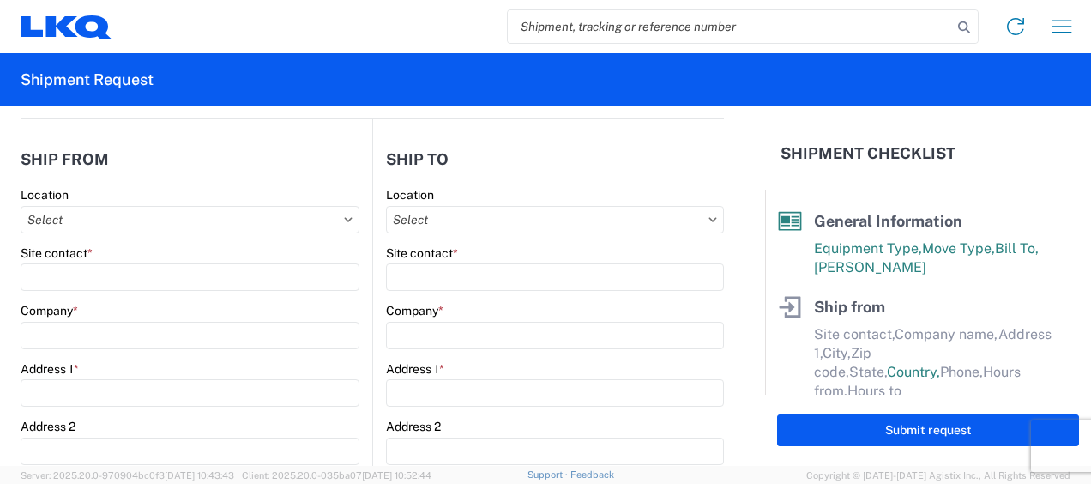
type input "1634 - [GEOGRAPHIC_DATA] - [PERSON_NAME] - Boat Rock"
type input "LKQ Corporation"
type input "[STREET_ADDRESS]"
type input "[GEOGRAPHIC_DATA]"
type input "30336"
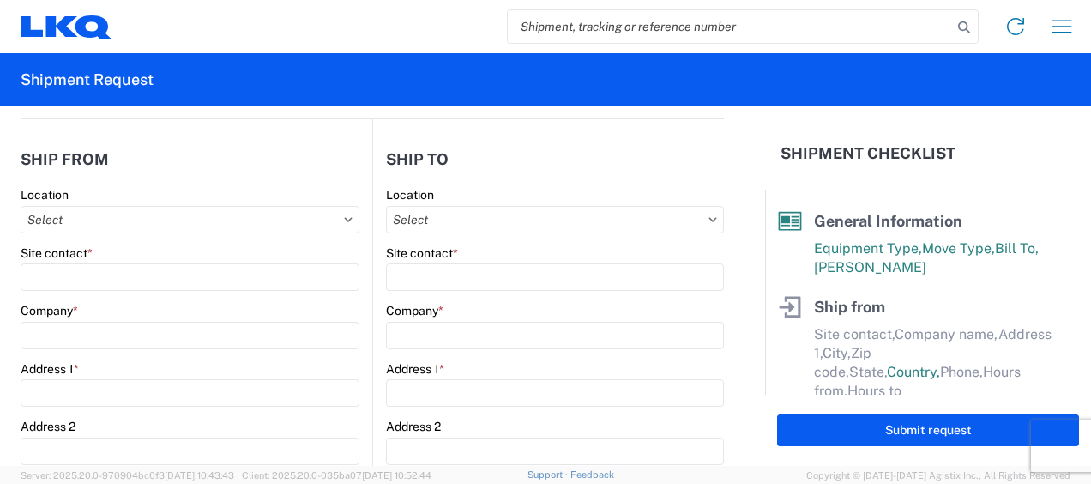
select select "GA"
select select "US"
type input "[PHONE_NUMBER]"
type input "00:00"
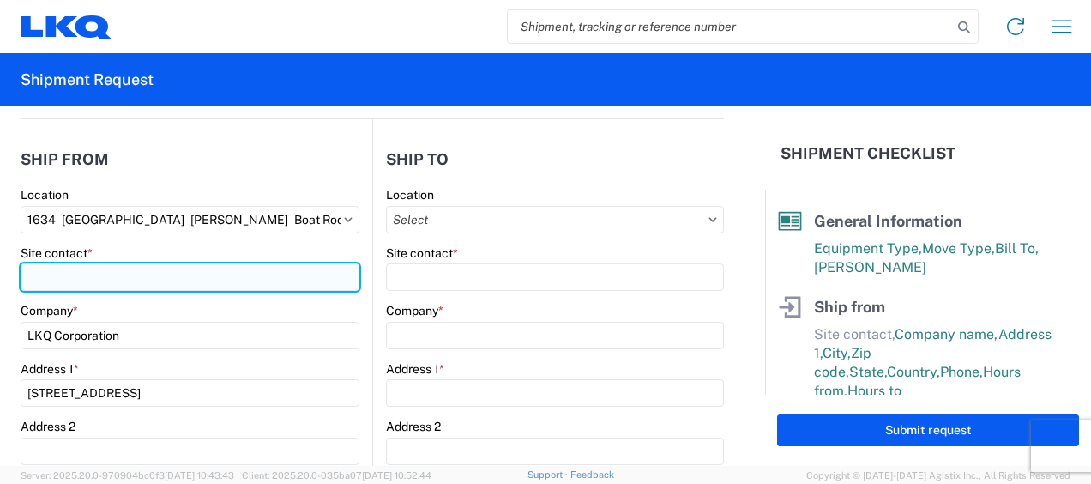
click at [32, 263] on input "Site contact *" at bounding box center [190, 276] width 339 height 27
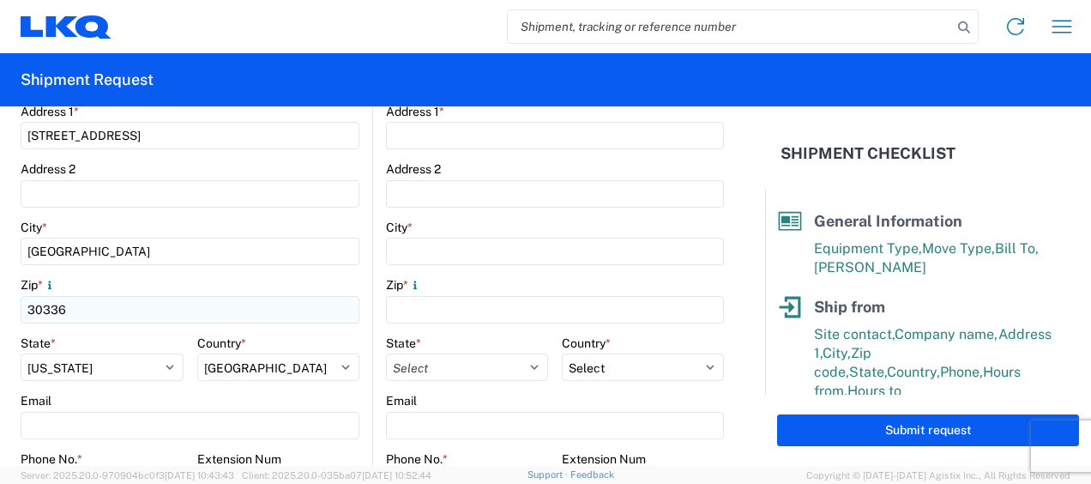
scroll to position [600, 0]
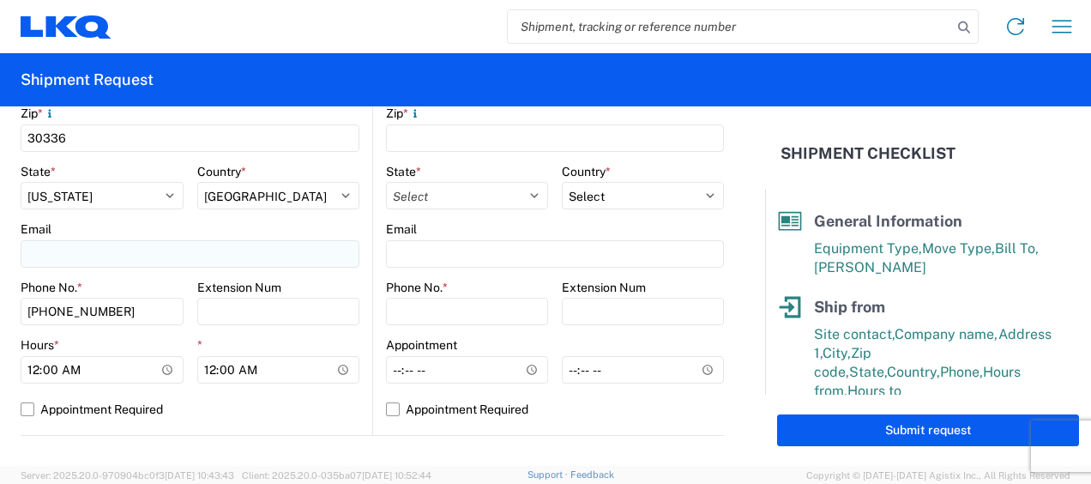
type input "[PERSON_NAME]"
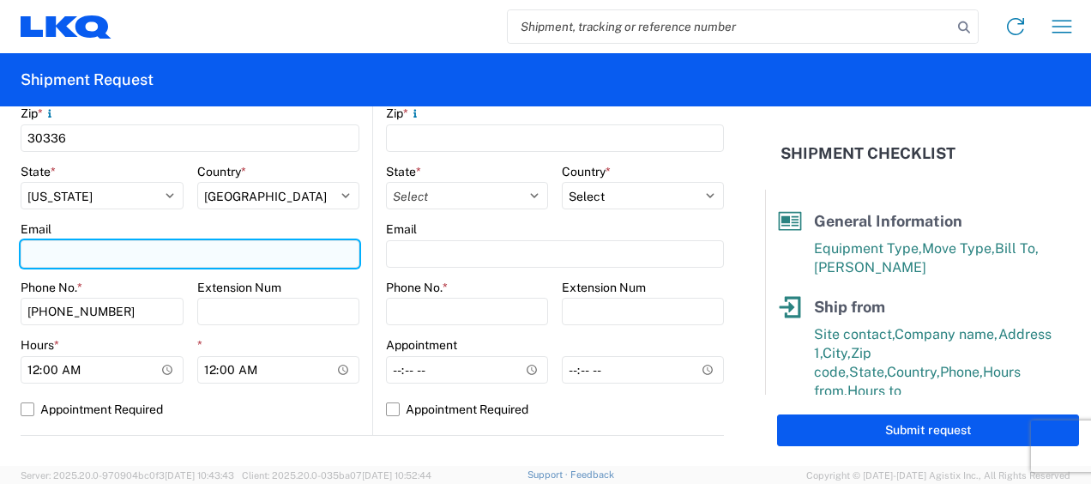
click at [85, 253] on input "Email" at bounding box center [190, 253] width 339 height 27
type input "mj"
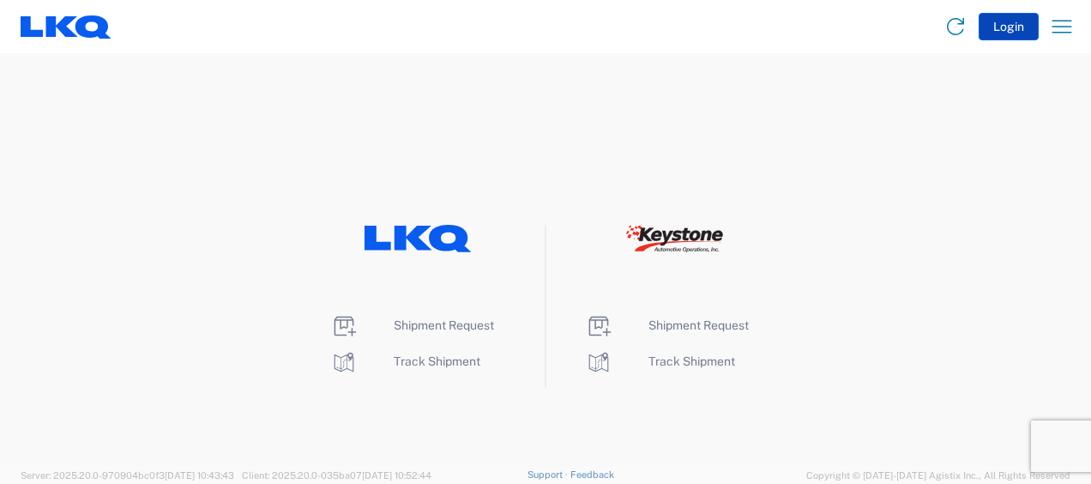
click at [1009, 27] on button "Login" at bounding box center [1008, 26] width 60 height 27
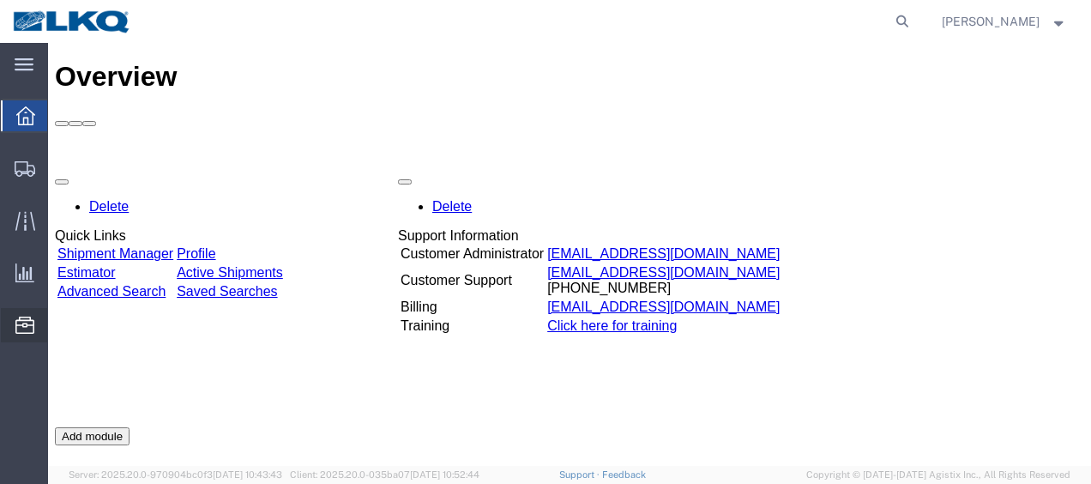
click at [0, 0] on span "Location Appointment" at bounding box center [0, 0] width 0 height 0
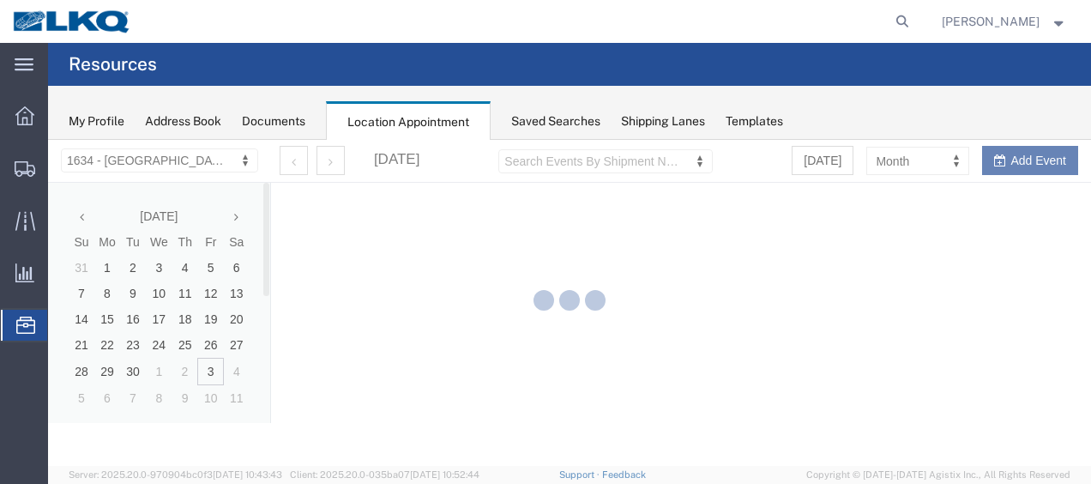
select select "28712"
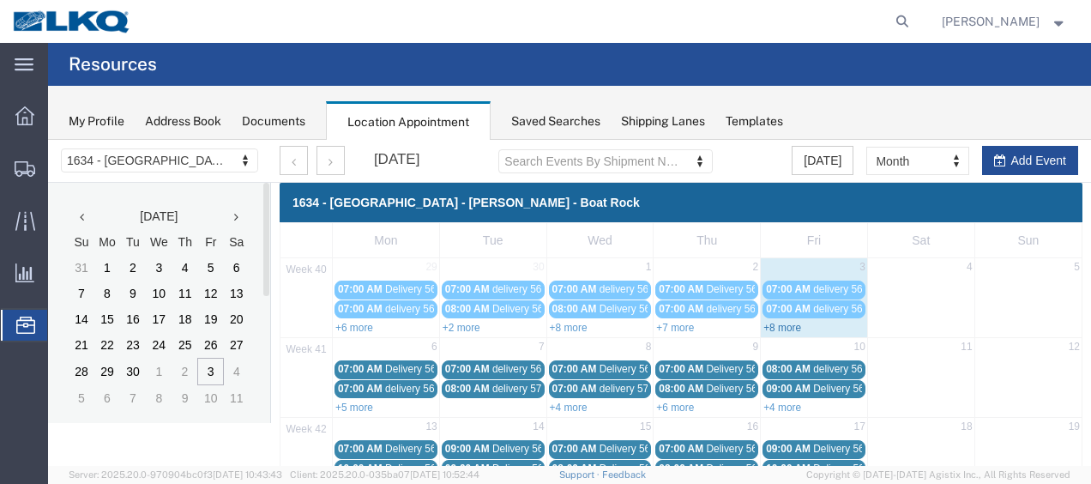
click at [772, 326] on link "+8 more" at bounding box center [782, 328] width 38 height 12
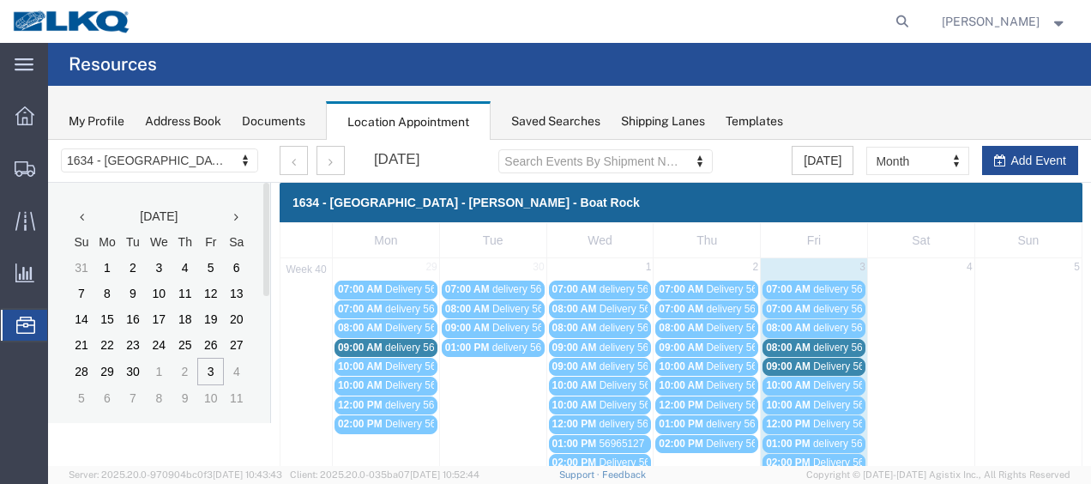
click at [825, 346] on span "delivery 56982640" at bounding box center [854, 347] width 83 height 12
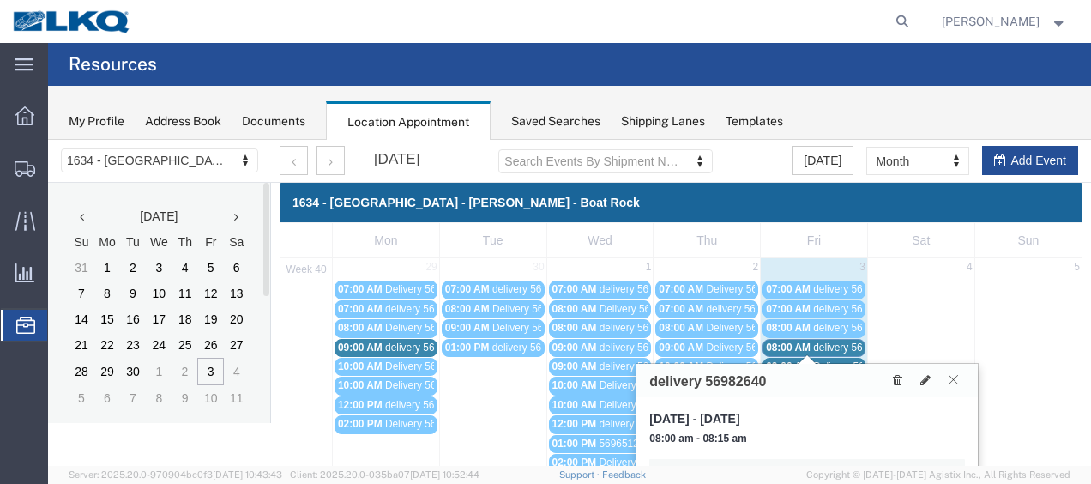
click at [953, 379] on icon at bounding box center [952, 379] width 9 height 10
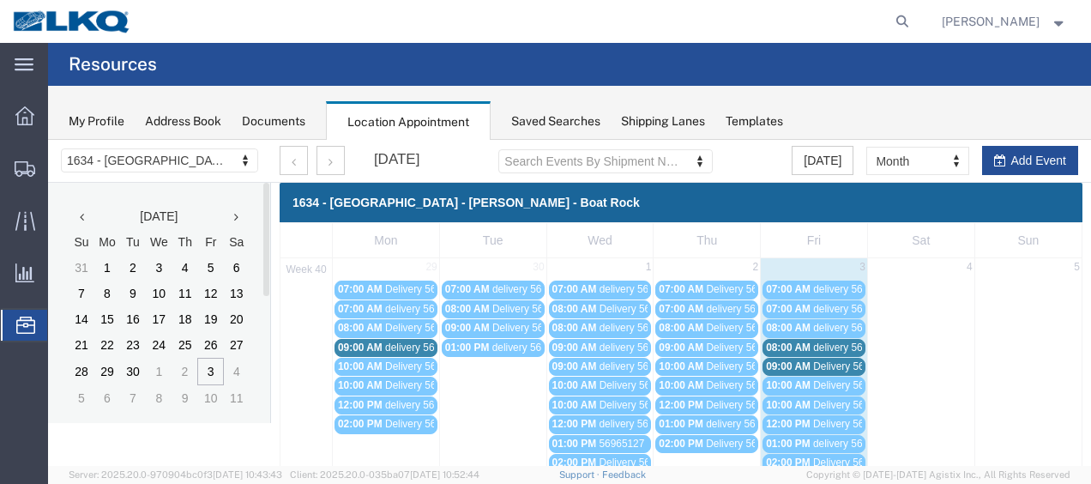
click at [824, 364] on span "Delivery 56640955" at bounding box center [855, 366] width 85 height 12
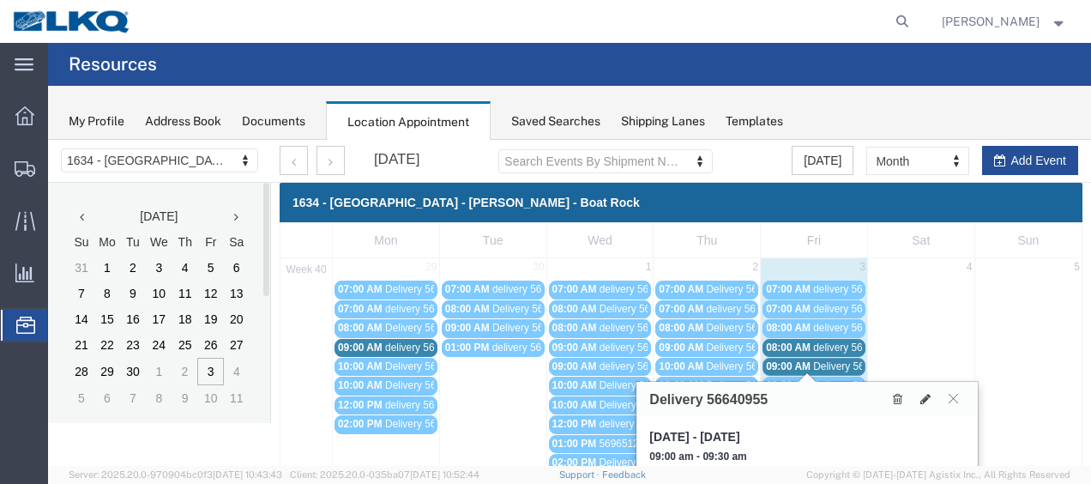
click at [813, 345] on span "delivery 56982640" at bounding box center [854, 347] width 83 height 12
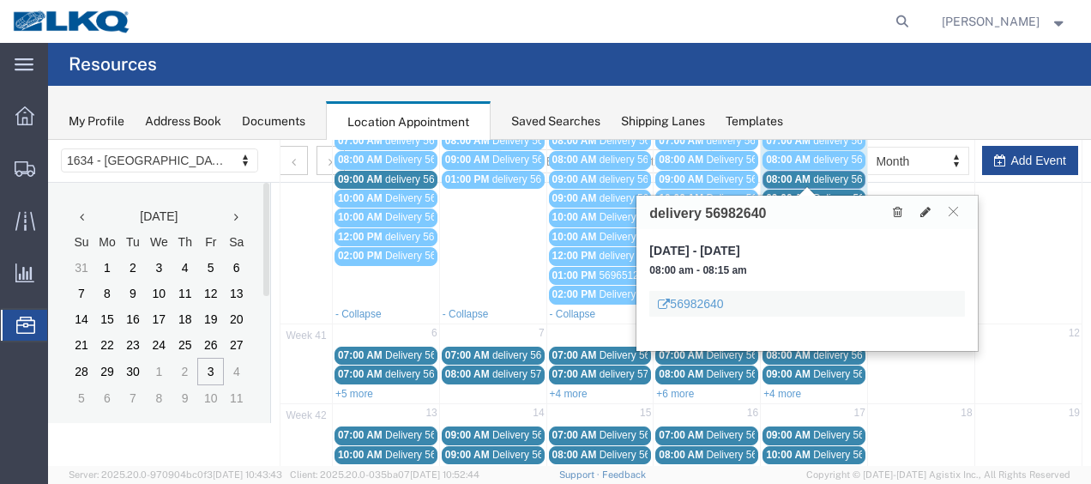
scroll to position [171, 0]
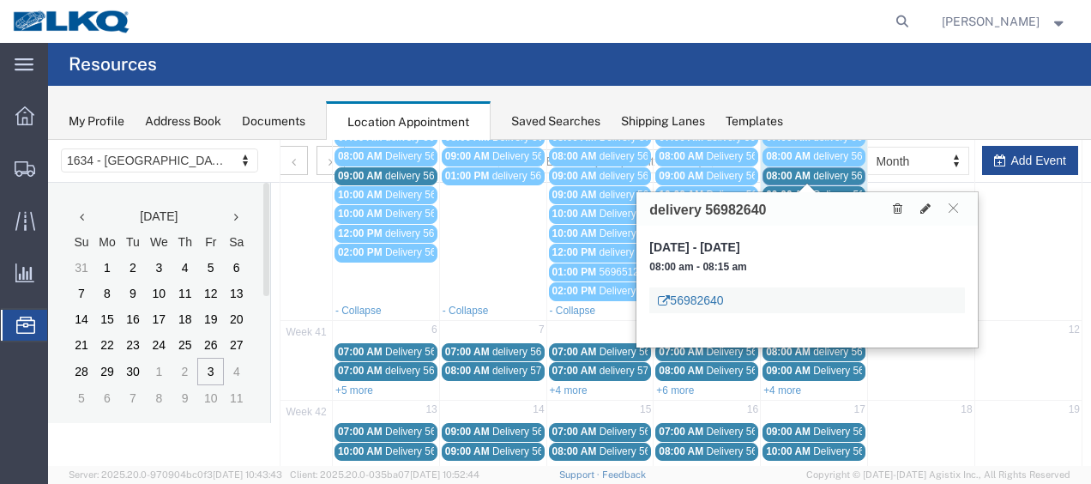
click at [690, 296] on link "56982640" at bounding box center [690, 300] width 65 height 17
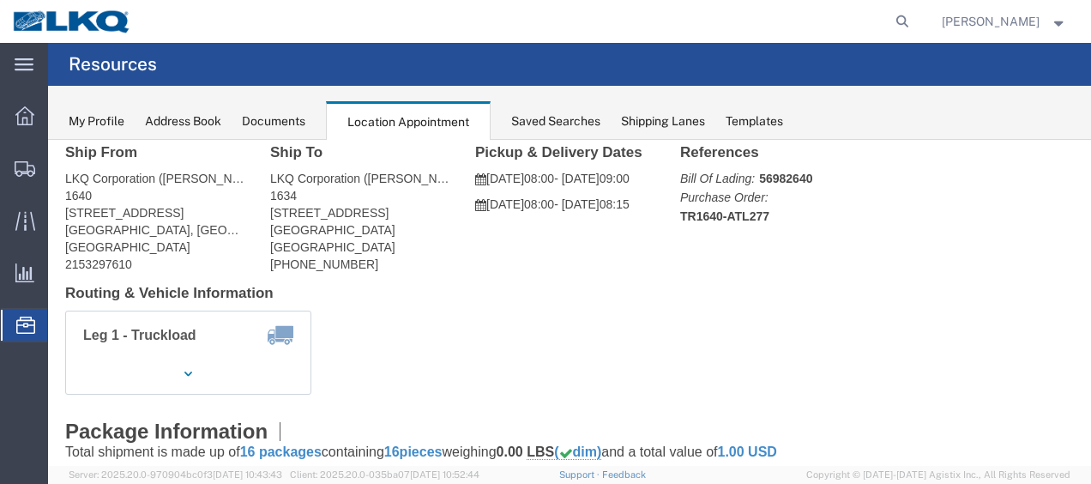
scroll to position [0, 0]
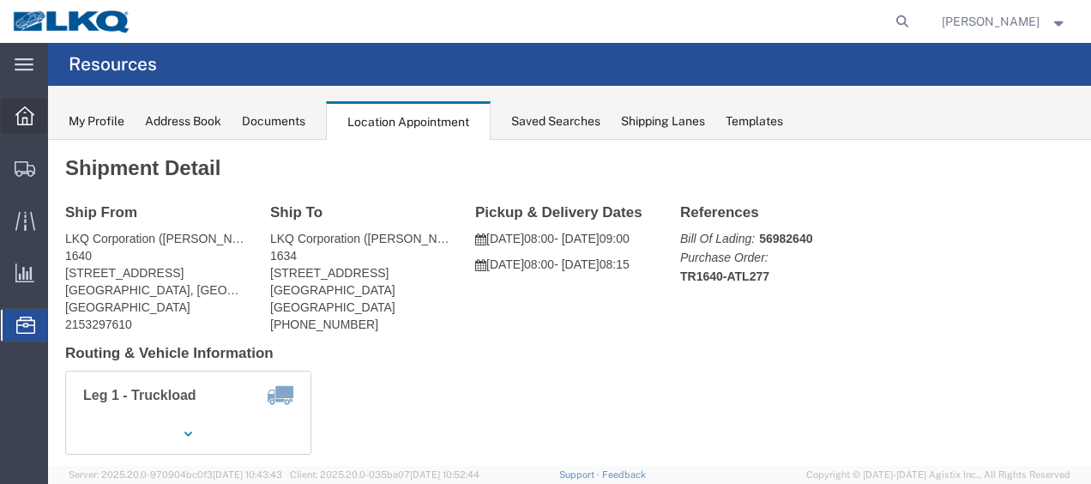
click at [21, 109] on icon at bounding box center [24, 115] width 19 height 19
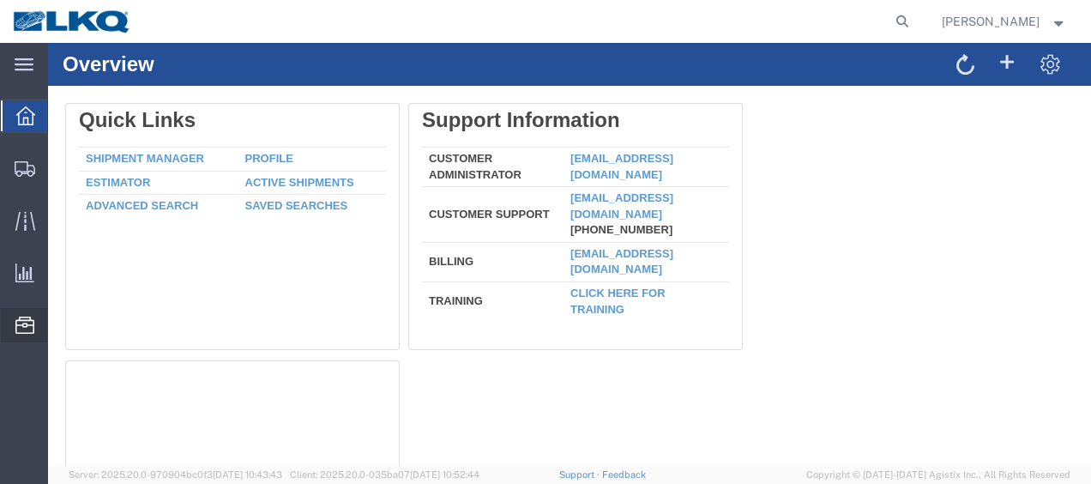
click at [0, 0] on span "Location Appointment" at bounding box center [0, 0] width 0 height 0
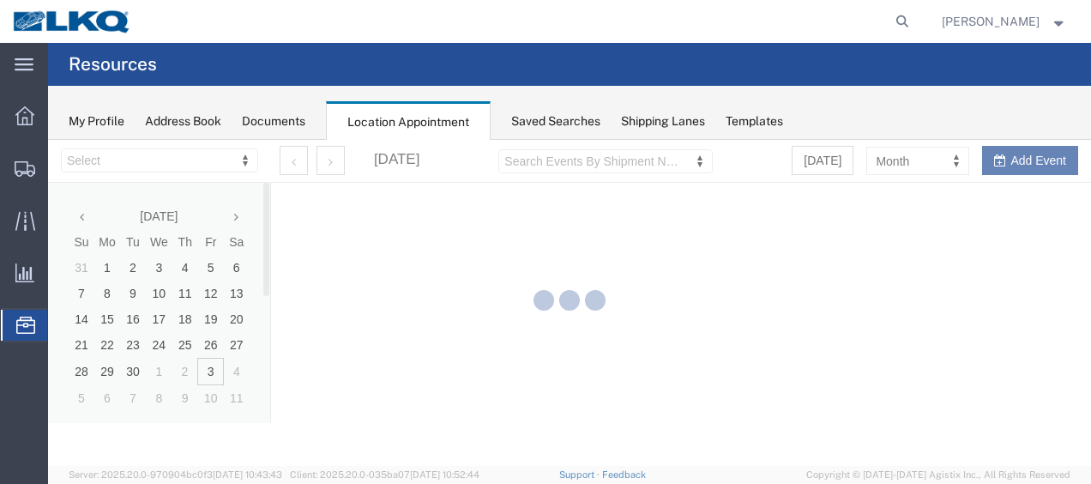
select select "28712"
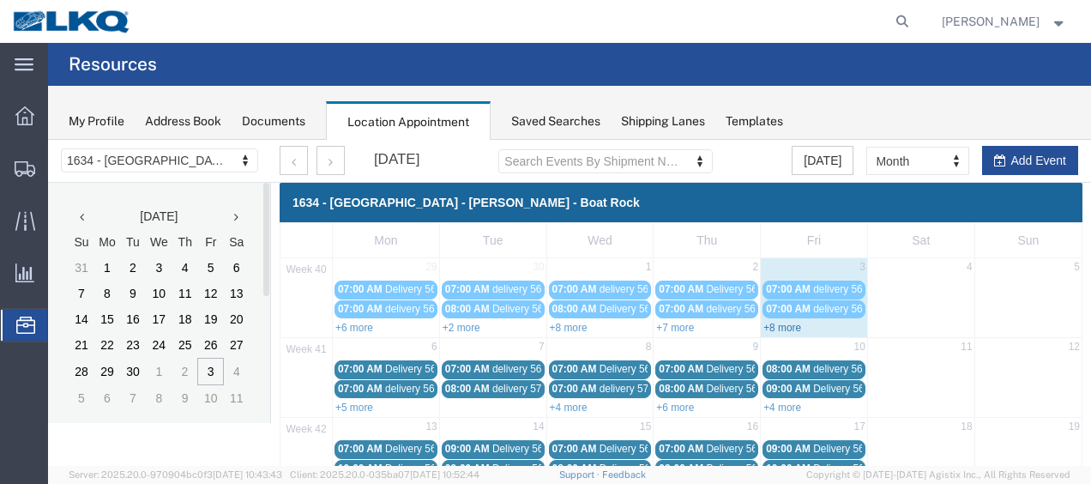
click at [772, 322] on link "+8 more" at bounding box center [782, 328] width 38 height 12
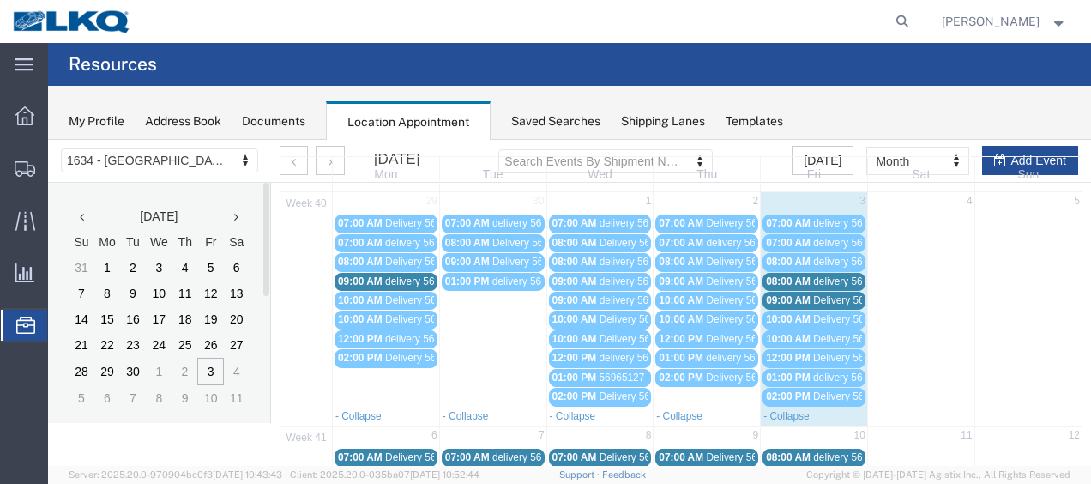
scroll to position [86, 0]
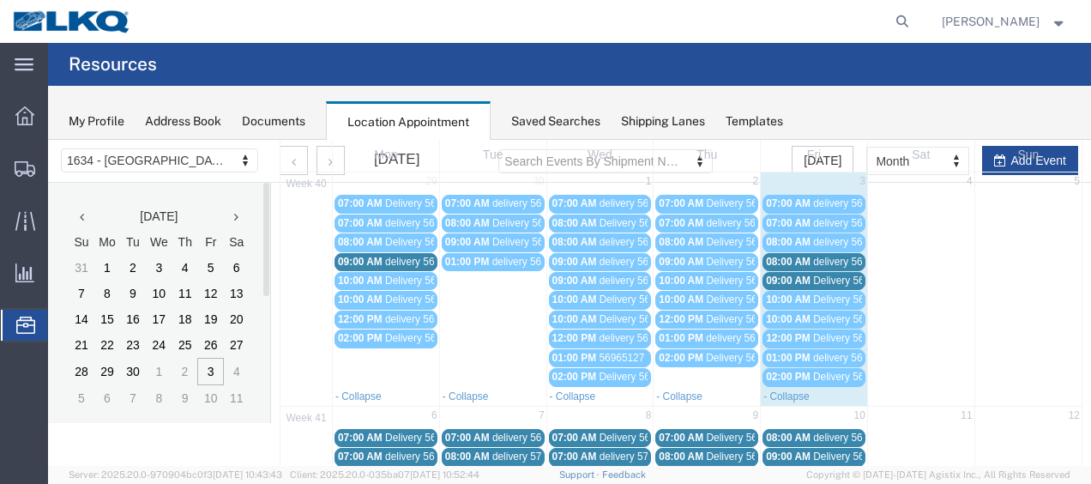
click at [823, 278] on span "Delivery 56640955" at bounding box center [855, 280] width 85 height 12
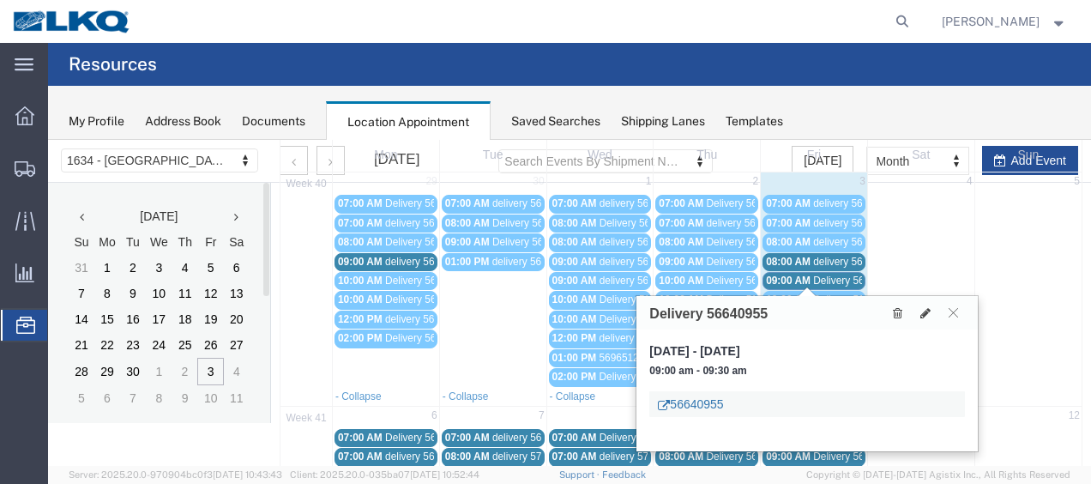
click at [689, 401] on link "56640955" at bounding box center [690, 403] width 65 height 17
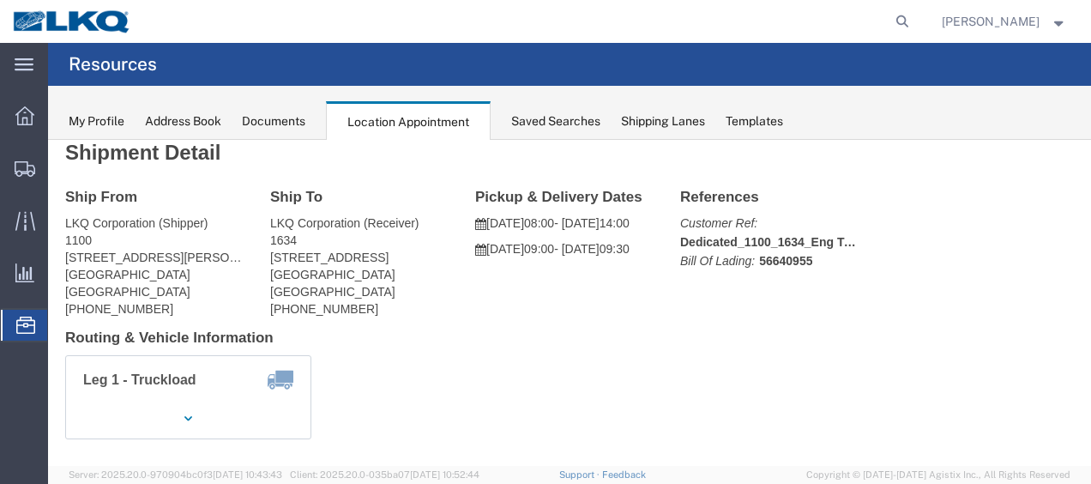
scroll to position [0, 0]
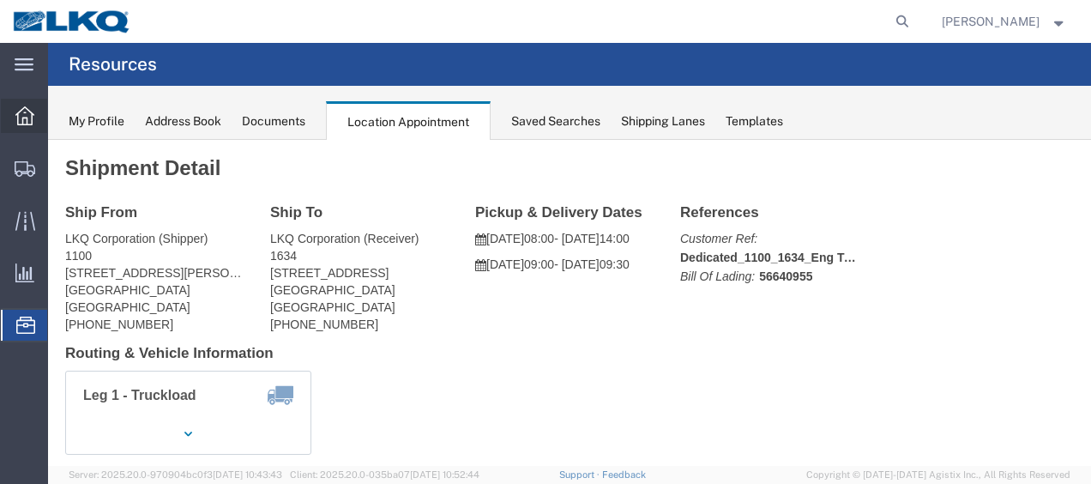
click at [16, 114] on icon at bounding box center [24, 115] width 19 height 19
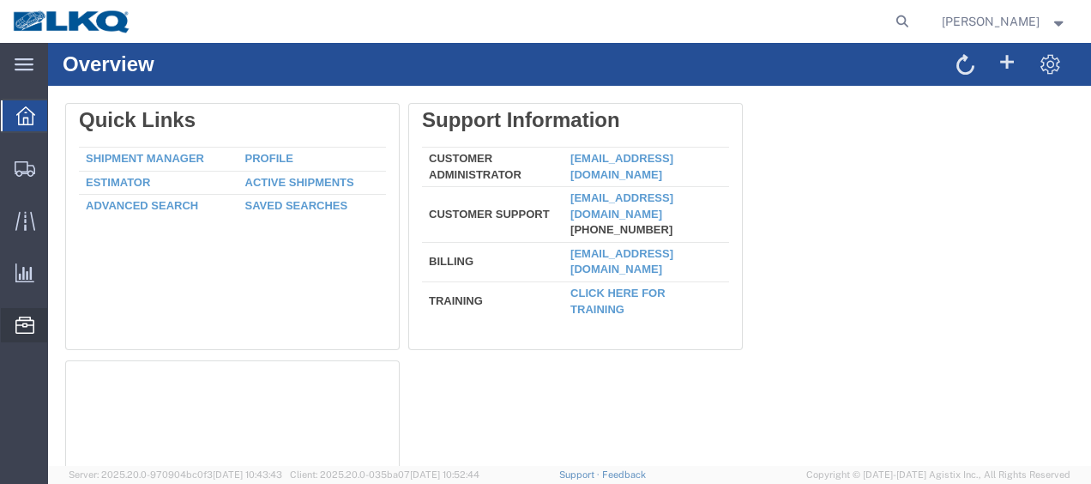
click at [0, 0] on span "Location Appointment" at bounding box center [0, 0] width 0 height 0
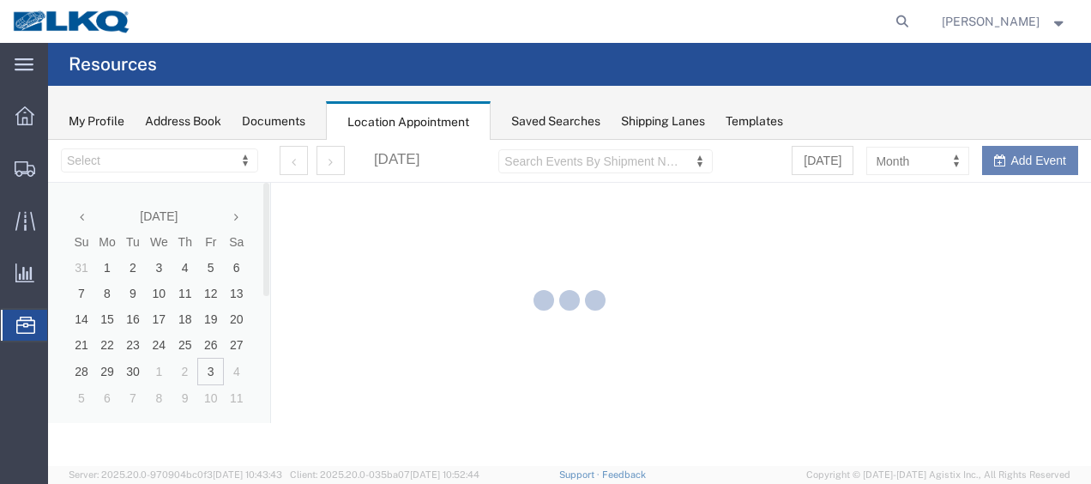
select select "28712"
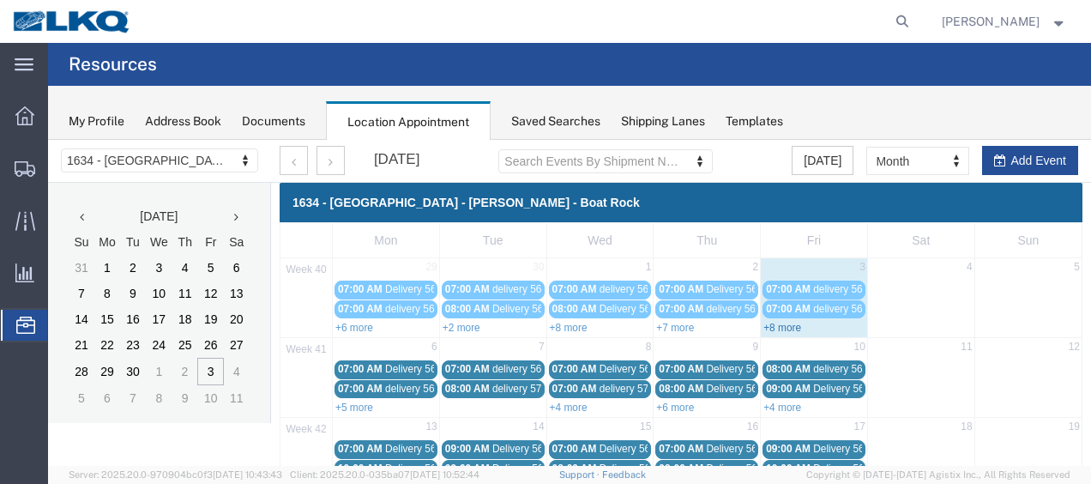
click at [769, 322] on link "+8 more" at bounding box center [782, 328] width 38 height 12
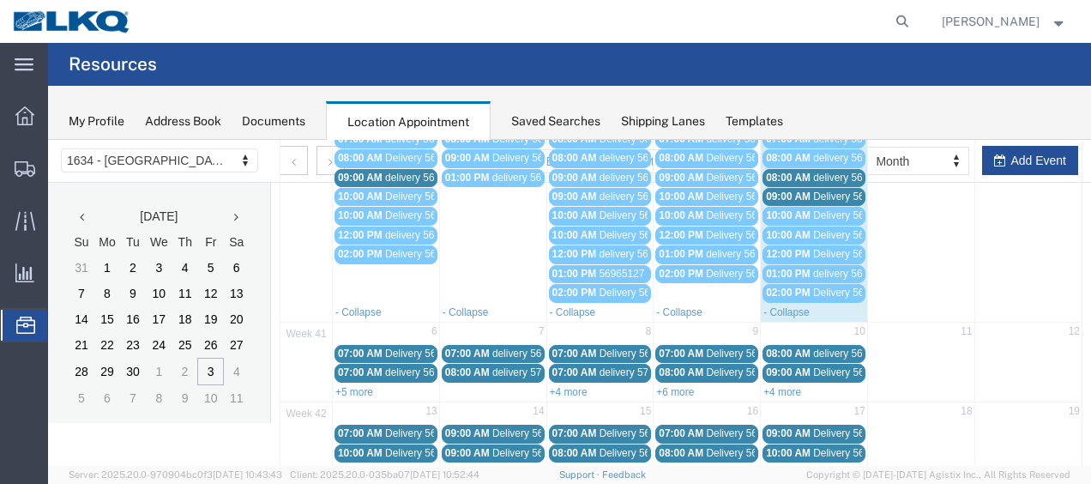
scroll to position [171, 0]
